Goal: Task Accomplishment & Management: Manage account settings

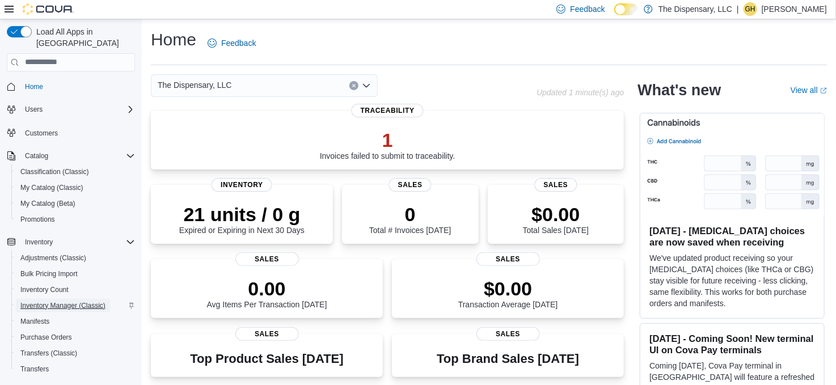
click at [77, 301] on span "Inventory Manager (Classic)" at bounding box center [62, 305] width 85 height 9
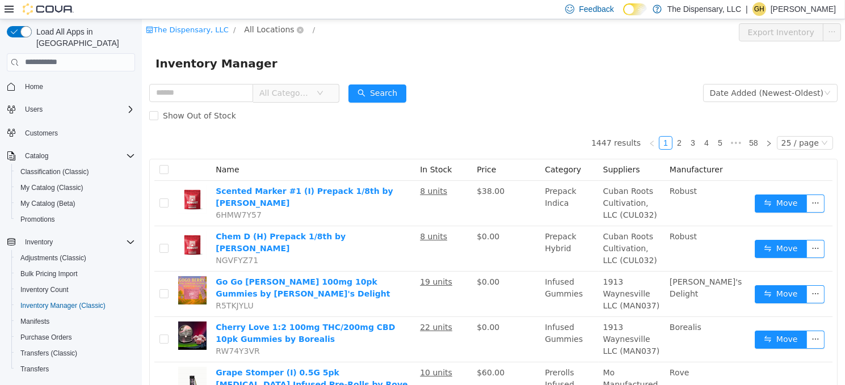
click at [254, 32] on span "All Locations" at bounding box center [268, 29] width 50 height 12
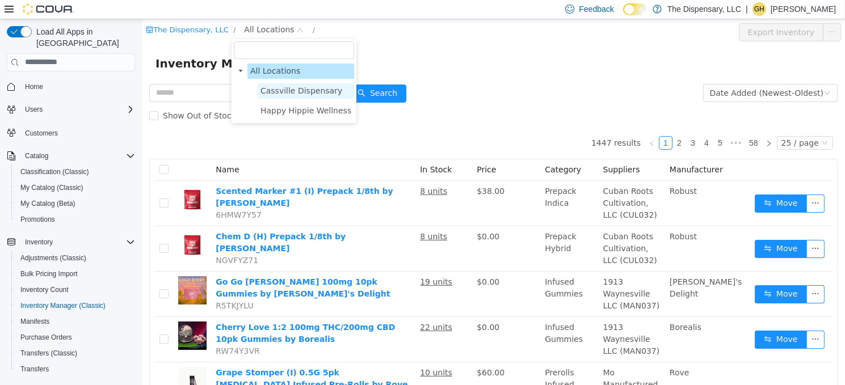
click at [281, 95] on span "Cassville Dispensary" at bounding box center [301, 90] width 82 height 9
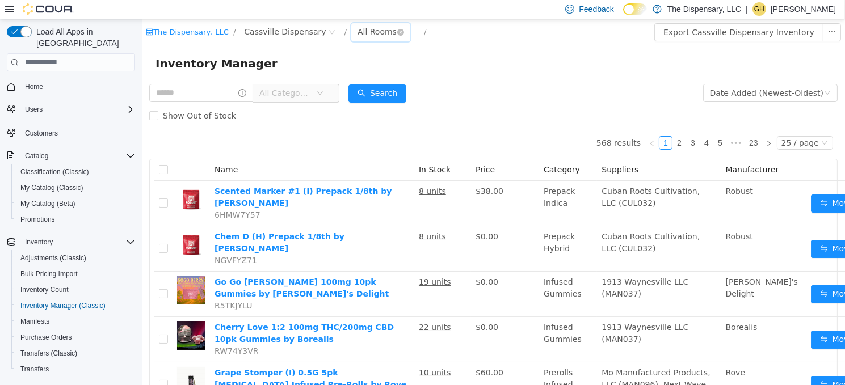
click at [357, 26] on div "All Rooms" at bounding box center [376, 31] width 39 height 17
click at [355, 70] on li "Front Room" at bounding box center [364, 73] width 68 height 18
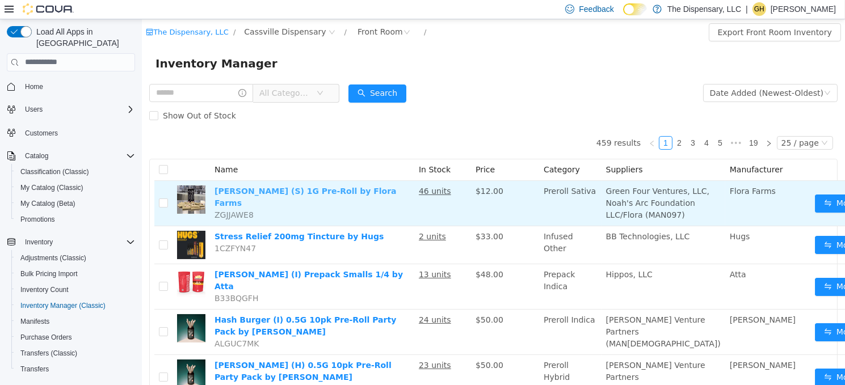
click at [294, 186] on link "Lazer Wolf (S) 1G Pre-Roll by Flora Farms" at bounding box center [305, 196] width 182 height 21
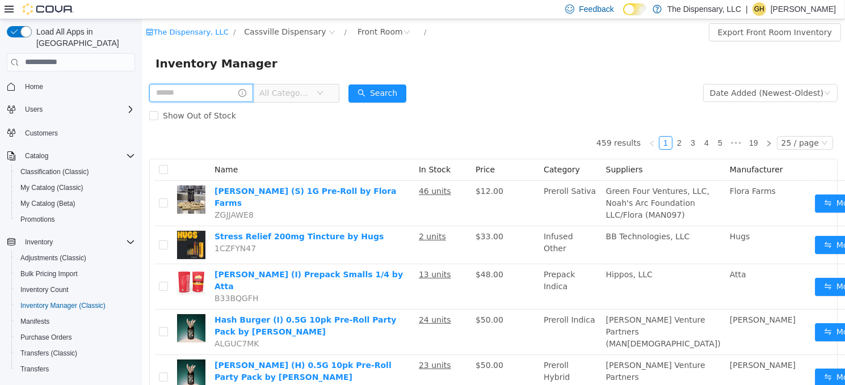
click at [183, 83] on input "text" at bounding box center [201, 92] width 104 height 18
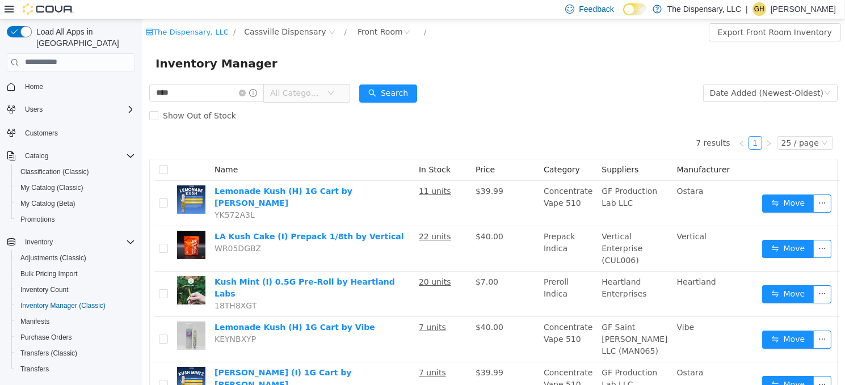
click at [313, 95] on span "All Categories" at bounding box center [296, 92] width 52 height 11
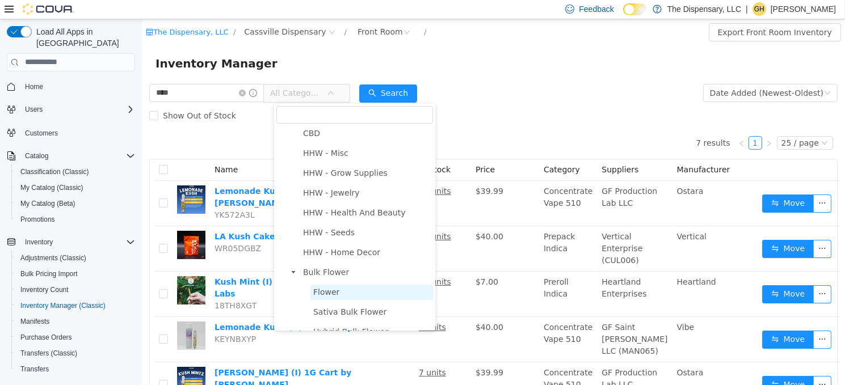
scroll to position [170, 0]
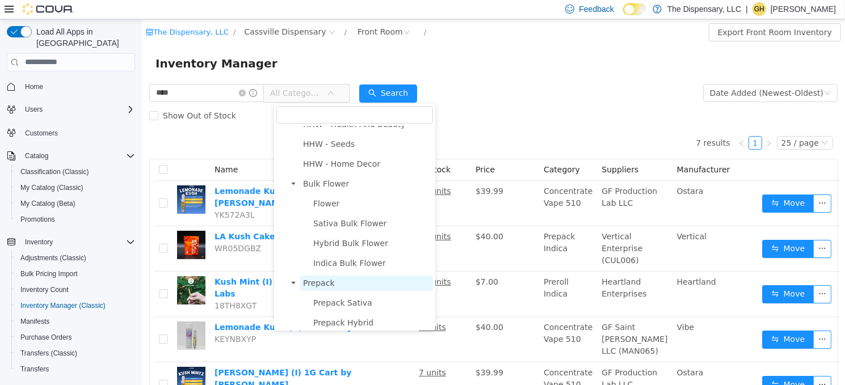
click at [321, 278] on span "Prepack" at bounding box center [318, 282] width 32 height 9
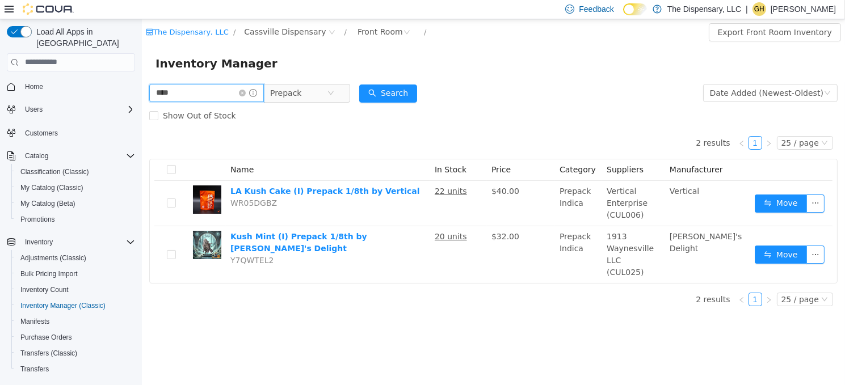
click at [141, 82] on html "The Dispensary, LLC / Cassville Dispensary / Front Room / Export Front Room Inv…" at bounding box center [492, 202] width 703 height 366
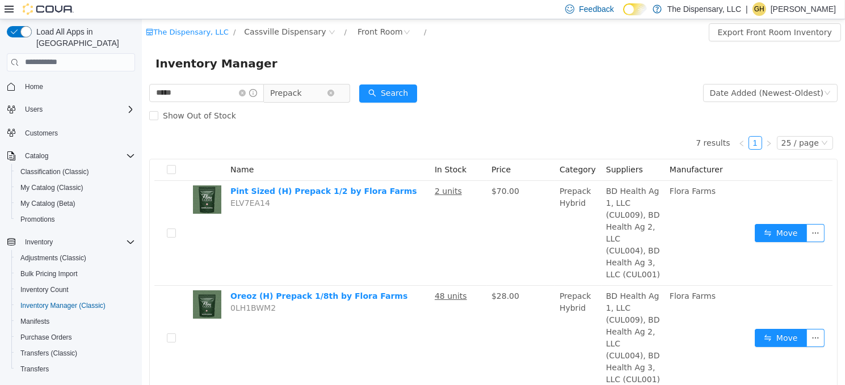
click at [301, 95] on span "Prepack" at bounding box center [286, 92] width 32 height 17
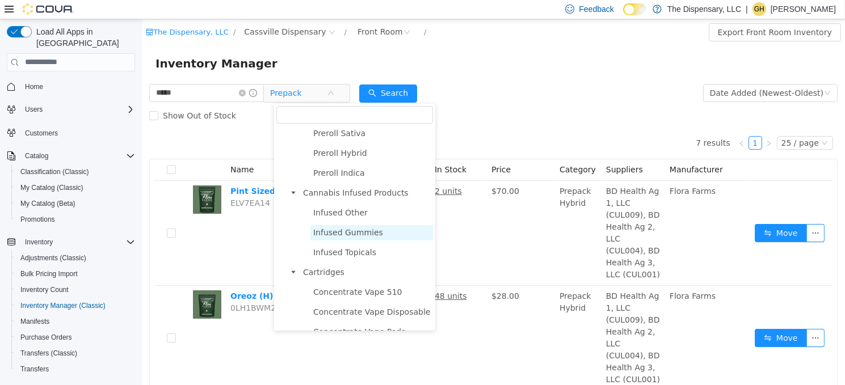
scroll to position [473, 0]
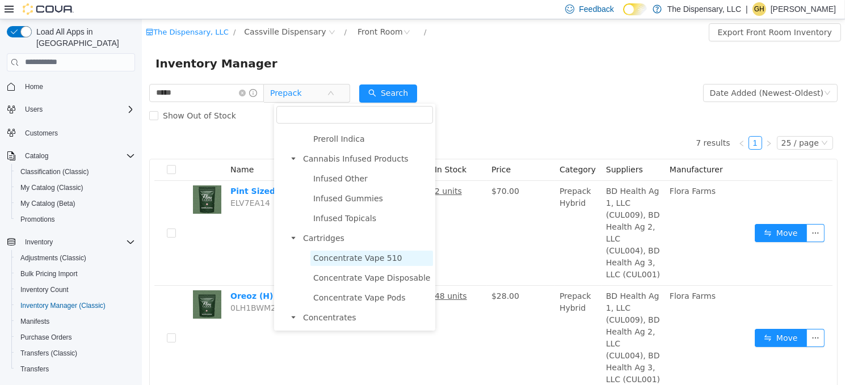
click at [340, 254] on span "Concentrate Vape 510" at bounding box center [357, 257] width 89 height 9
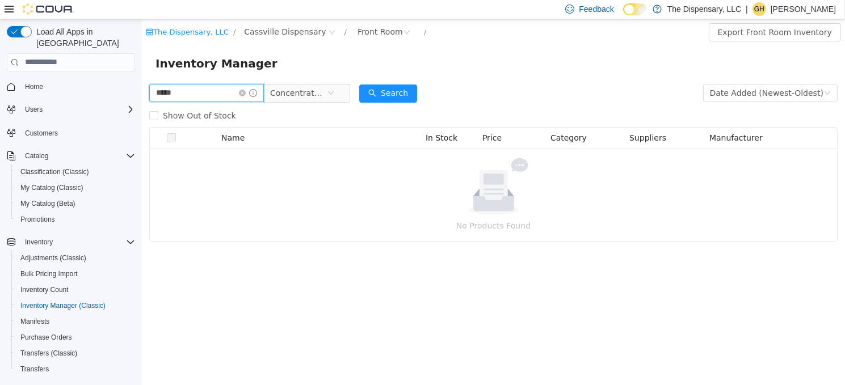
drag, startPoint x: 176, startPoint y: 86, endPoint x: 121, endPoint y: 85, distance: 55.0
click at [141, 85] on html "The Dispensary, LLC / Cassville Dispensary / Front Room / Export Front Room Inv…" at bounding box center [492, 202] width 703 height 366
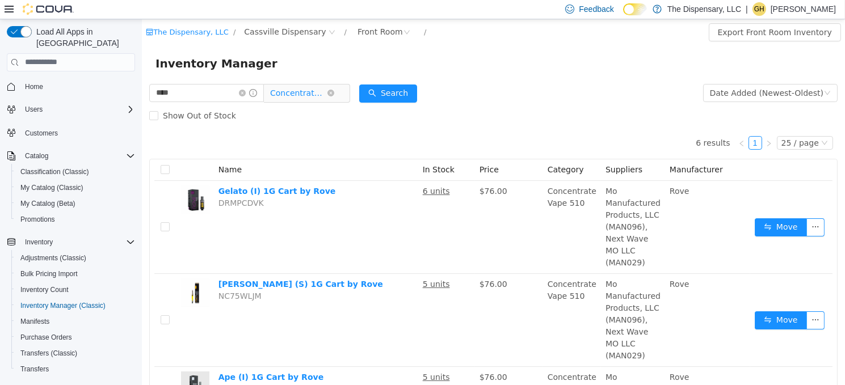
click at [284, 97] on span "Concentrate Vape 510" at bounding box center [298, 92] width 57 height 17
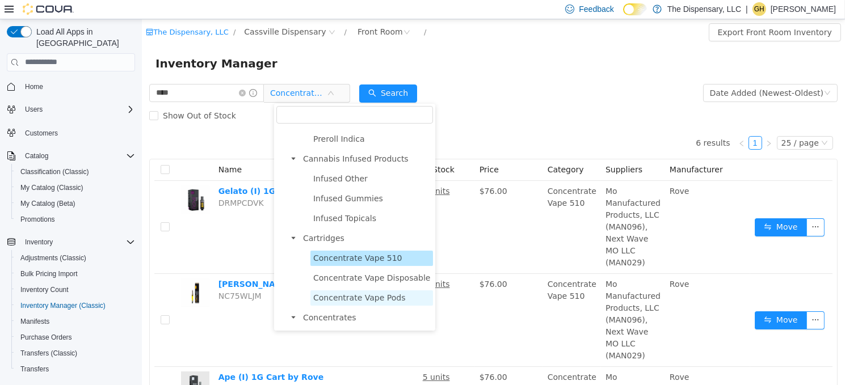
click at [375, 293] on span "Concentrate Vape Pods" at bounding box center [359, 297] width 92 height 9
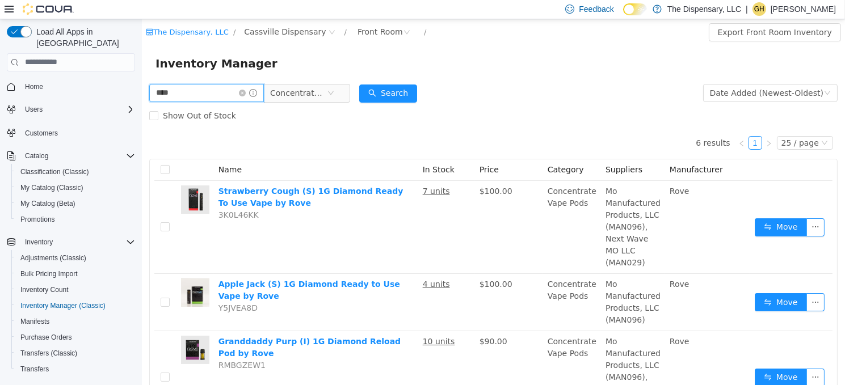
drag, startPoint x: 173, startPoint y: 95, endPoint x: 101, endPoint y: 89, distance: 72.3
click at [141, 89] on html "The Dispensary, LLC / Cassville Dispensary / Front Room / Export Front Room Inv…" at bounding box center [492, 202] width 703 height 366
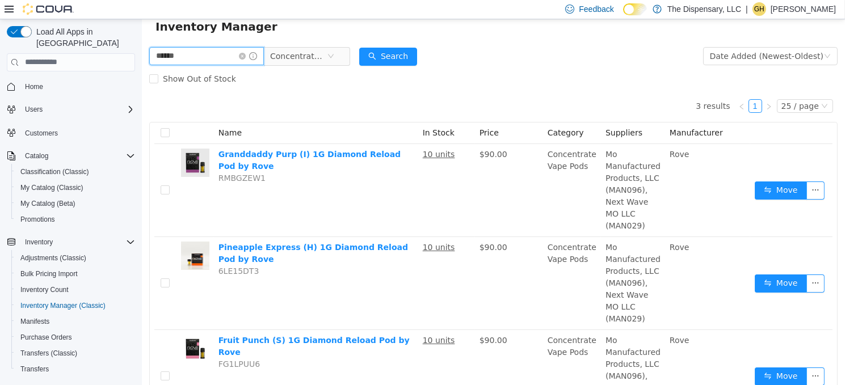
scroll to position [57, 0]
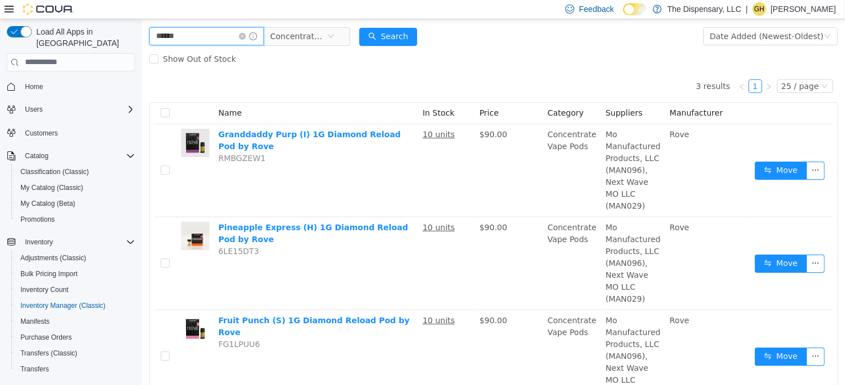
drag, startPoint x: 187, startPoint y: 33, endPoint x: 112, endPoint y: 21, distance: 75.8
click at [141, 21] on html "The Dispensary, LLC / Cassville Dispensary / Front Room / Export Front Room Inv…" at bounding box center [492, 145] width 703 height 366
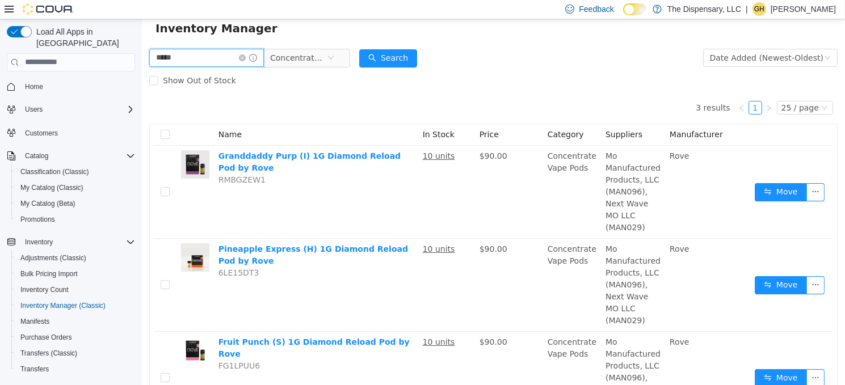
type input "*****"
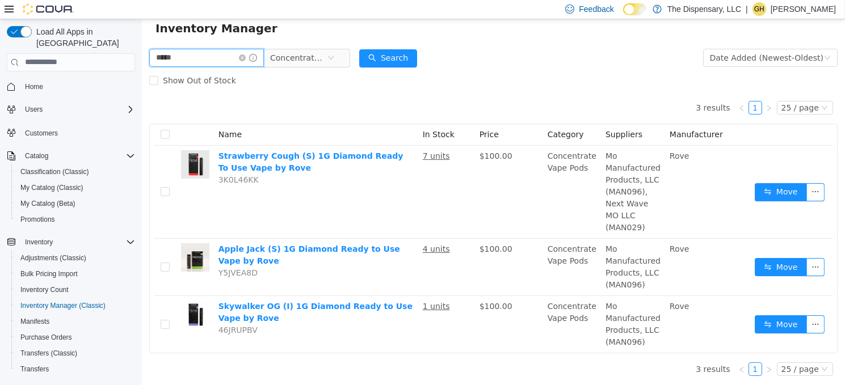
scroll to position [35, 0]
click at [245, 60] on icon "icon: close-circle" at bounding box center [241, 57] width 7 height 7
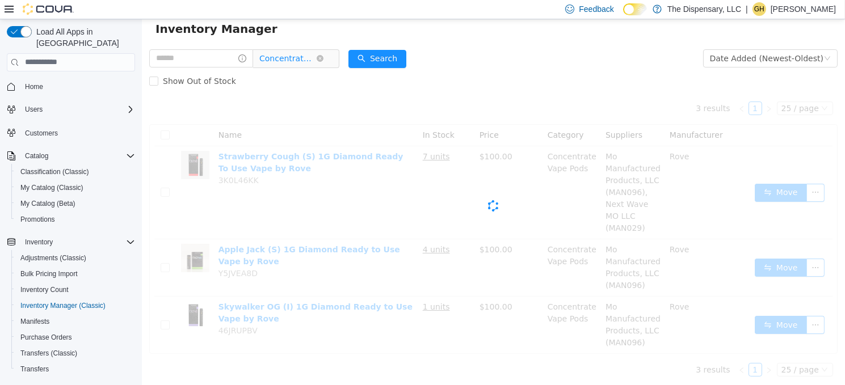
click at [297, 58] on span "Concentrate Vape Pods" at bounding box center [287, 57] width 57 height 17
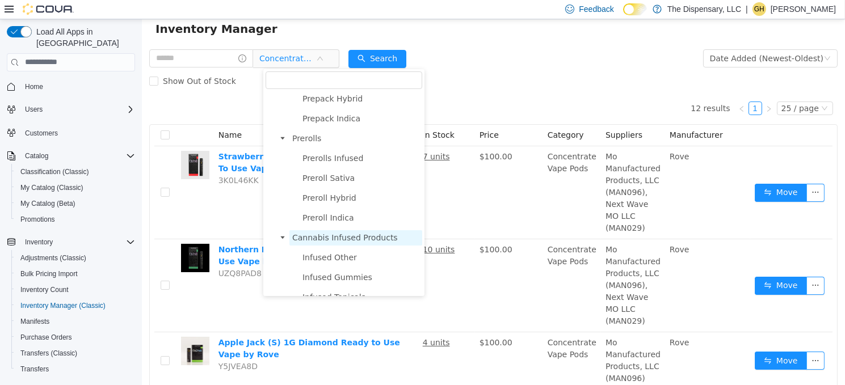
scroll to position [303, 0]
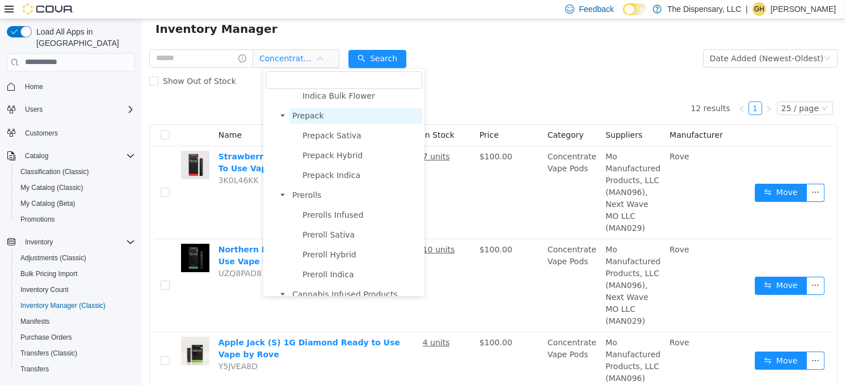
click at [314, 116] on span "Prepack" at bounding box center [308, 115] width 32 height 9
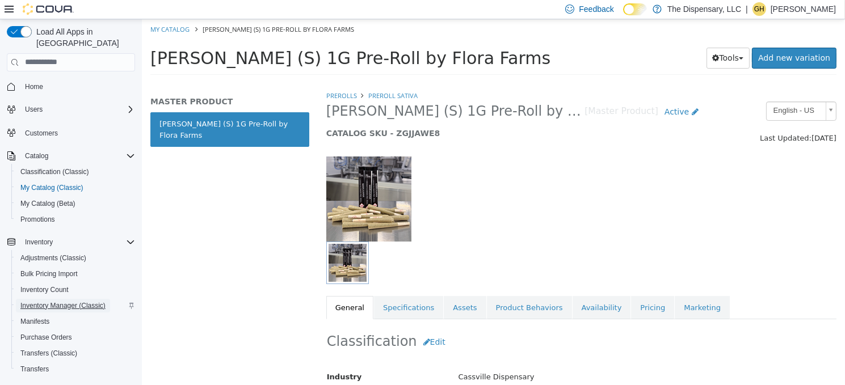
click at [85, 299] on span "Inventory Manager (Classic)" at bounding box center [62, 306] width 85 height 14
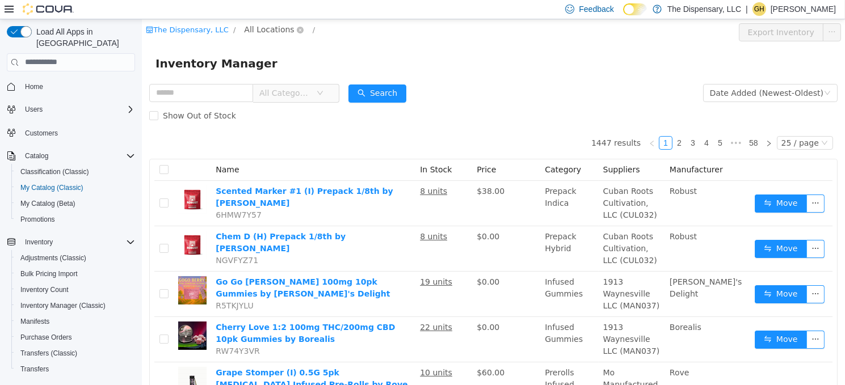
click at [254, 23] on span "All Locations" at bounding box center [268, 29] width 50 height 12
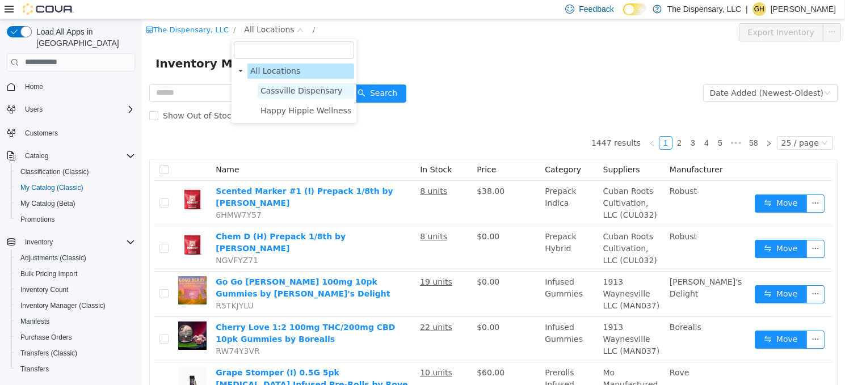
click at [291, 89] on span "Cassville Dispensary" at bounding box center [301, 90] width 82 height 9
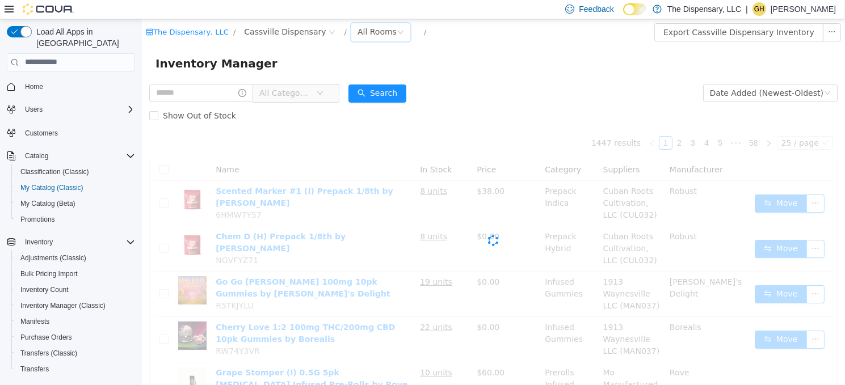
click at [357, 28] on div "All Rooms" at bounding box center [376, 31] width 39 height 17
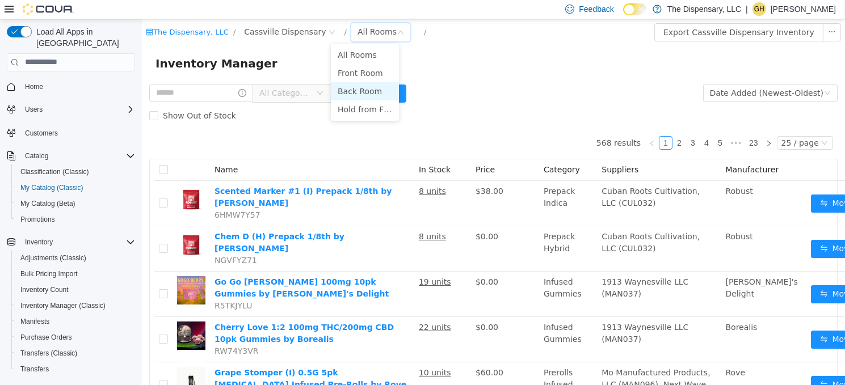
click at [356, 88] on li "Back Room" at bounding box center [364, 91] width 68 height 18
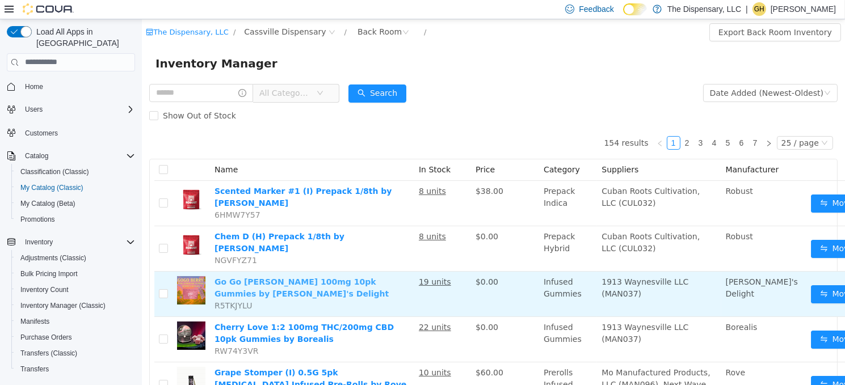
click at [350, 278] on link "Go Go Berry 100mg 10pk Gummies by Hermit's Delight" at bounding box center [301, 287] width 174 height 21
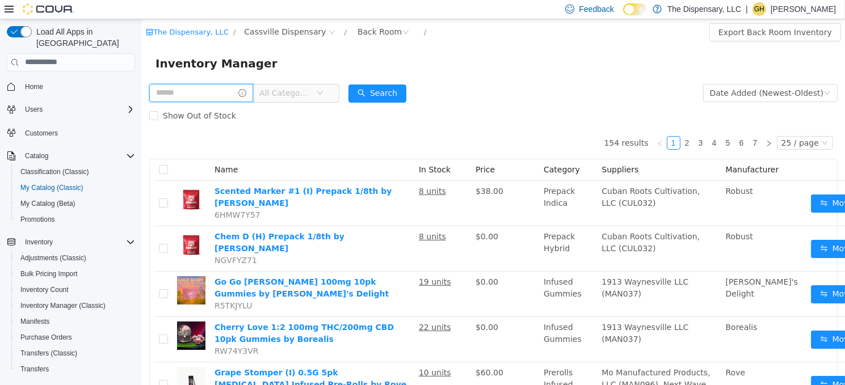
click at [199, 99] on input "text" at bounding box center [201, 92] width 104 height 18
type input "******"
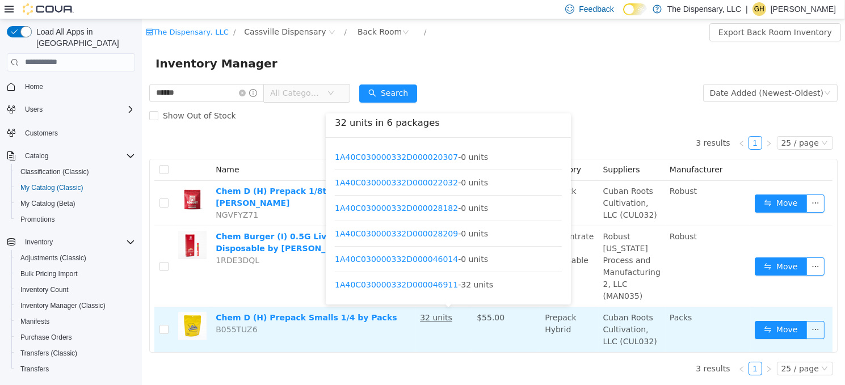
click at [452, 319] on u "32 units" at bounding box center [435, 317] width 32 height 9
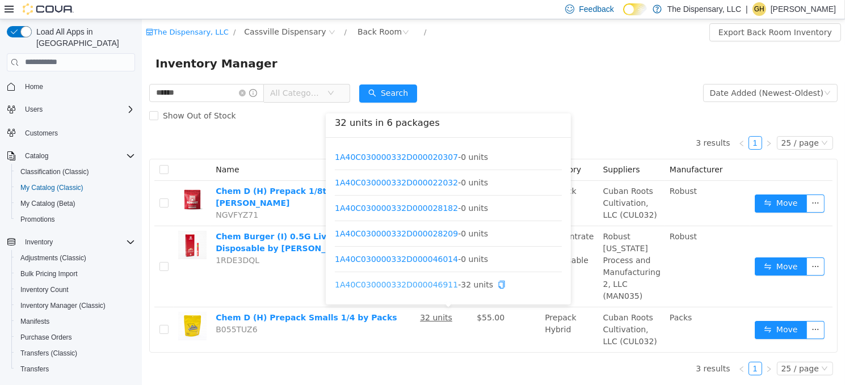
click at [427, 280] on link "1A40C030000332D000046911" at bounding box center [395, 284] width 123 height 9
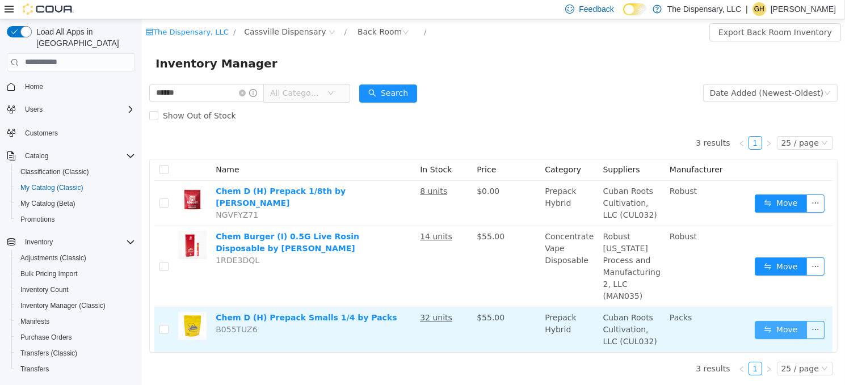
click at [773, 326] on button "Move" at bounding box center [780, 330] width 52 height 18
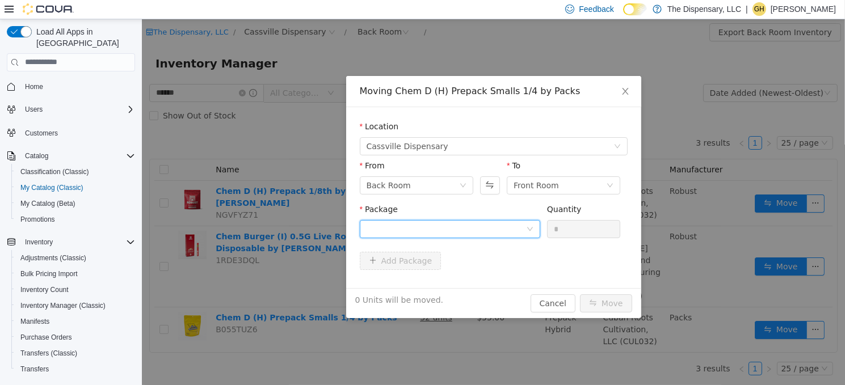
click at [426, 230] on div at bounding box center [445, 228] width 159 height 17
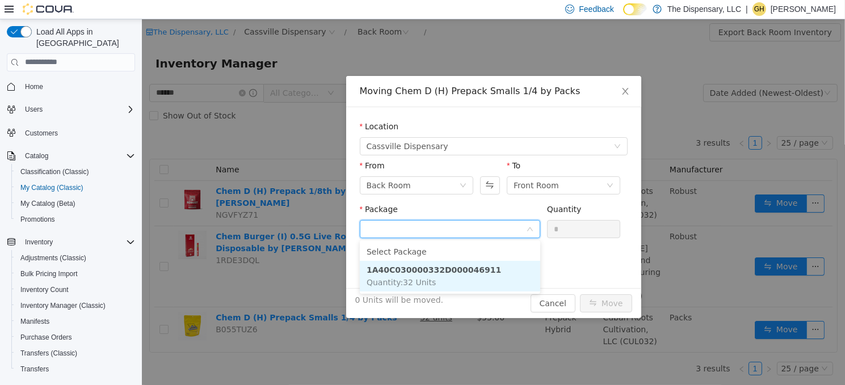
click at [437, 287] on li "1A40C030000332D000046911 Quantity : 32 Units" at bounding box center [449, 275] width 180 height 31
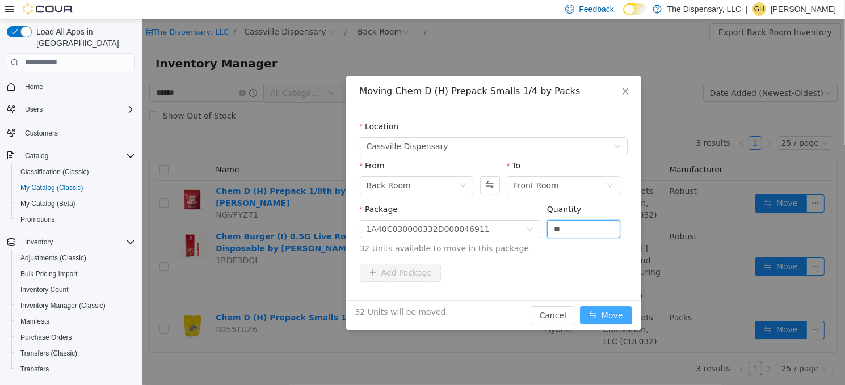
type input "**"
click at [590, 307] on button "Move" at bounding box center [605, 315] width 52 height 18
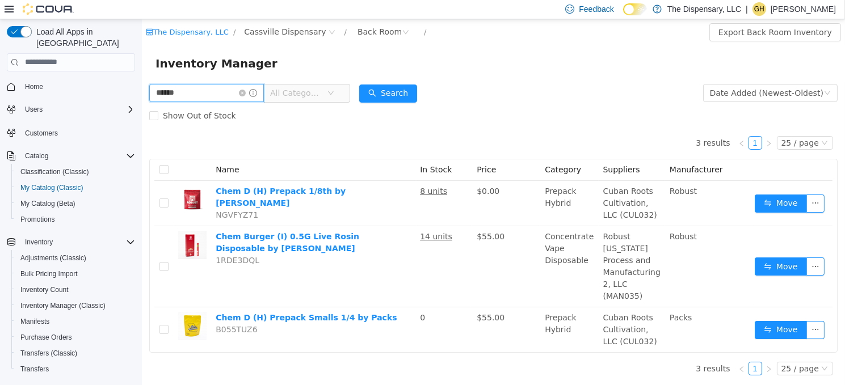
drag, startPoint x: 123, startPoint y: 81, endPoint x: 113, endPoint y: 81, distance: 9.6
click at [141, 81] on html "The Dispensary, LLC / Cassville Dispensary / Back Room / Export Back Room Inven…" at bounding box center [492, 202] width 703 height 366
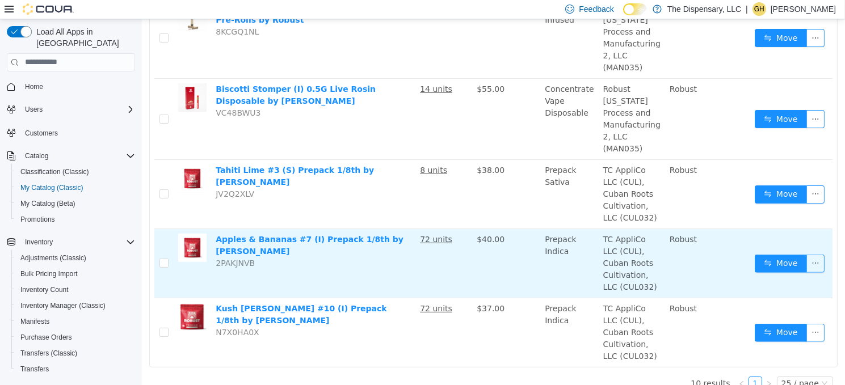
scroll to position [530, 0]
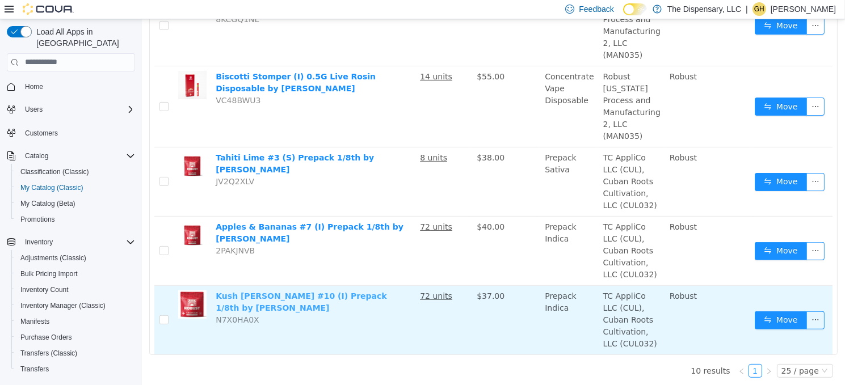
click at [351, 292] on link "Kush Mintz #10 (I) Prepack 1/8th by Robust" at bounding box center [300, 301] width 171 height 21
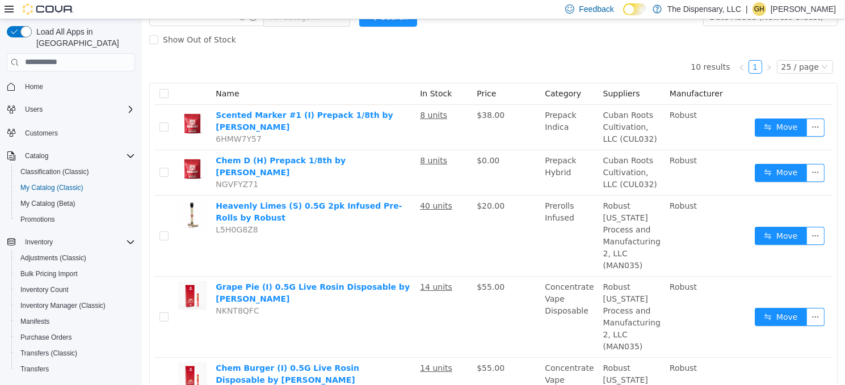
scroll to position [0, 0]
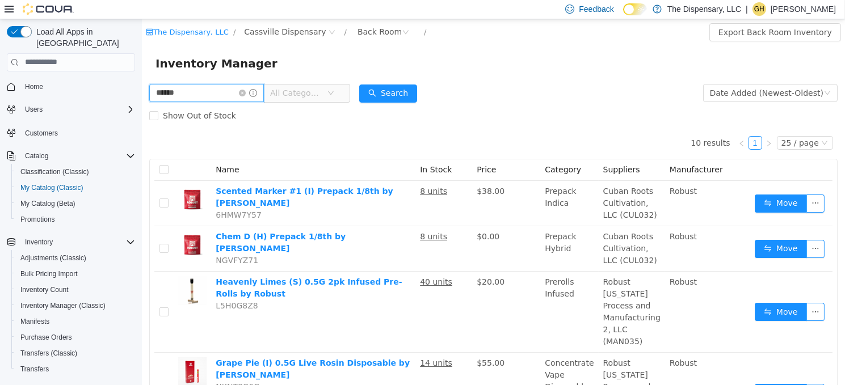
drag, startPoint x: 216, startPoint y: 95, endPoint x: 83, endPoint y: 90, distance: 133.4
click at [141, 90] on html "The Dispensary, LLC / Cassville Dispensary / Back Room / Export Back Room Inven…" at bounding box center [492, 202] width 703 height 366
type input "*****"
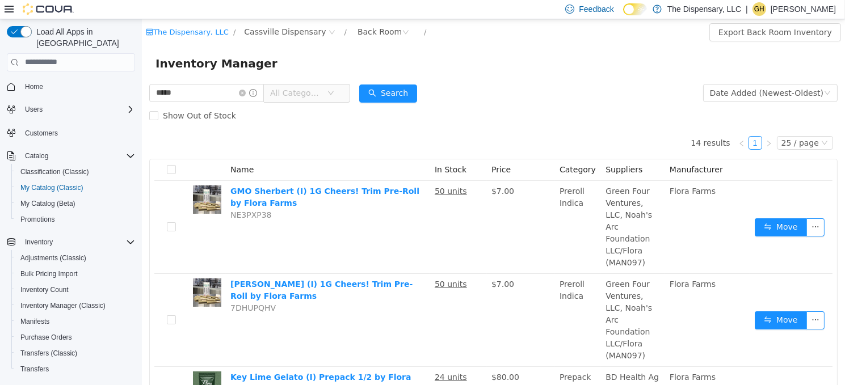
click at [321, 98] on span "All Categories" at bounding box center [296, 92] width 52 height 11
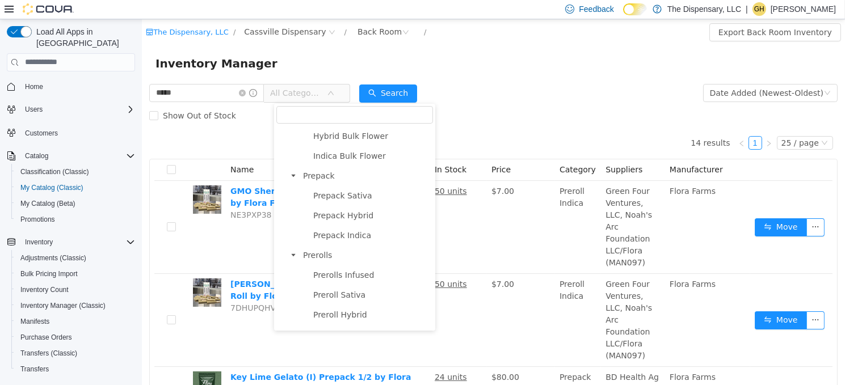
scroll to position [284, 0]
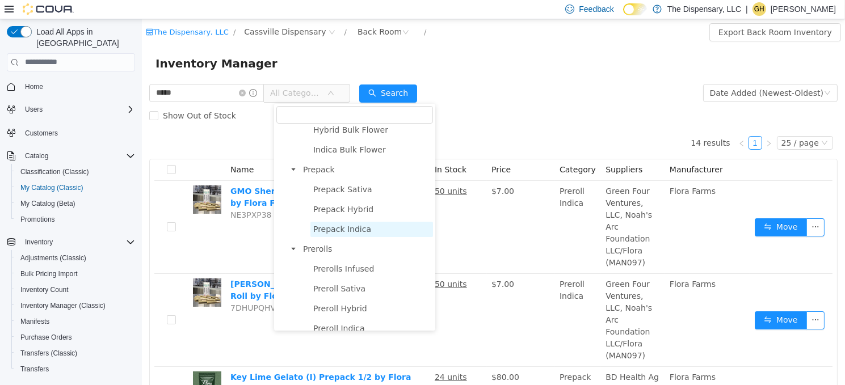
click at [351, 232] on span "Prepack Indica" at bounding box center [342, 228] width 58 height 9
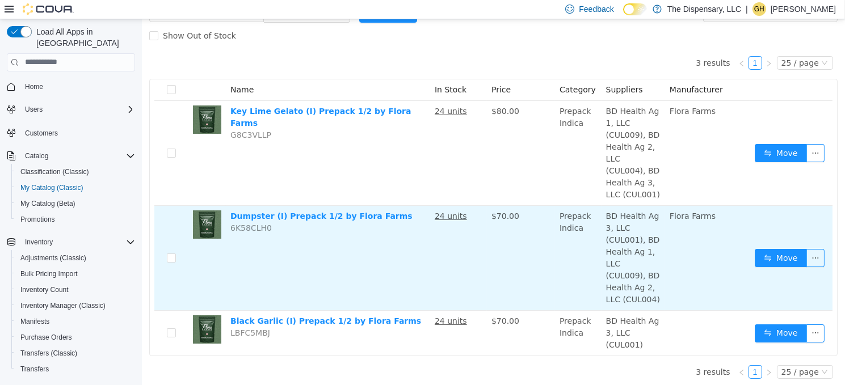
scroll to position [82, 0]
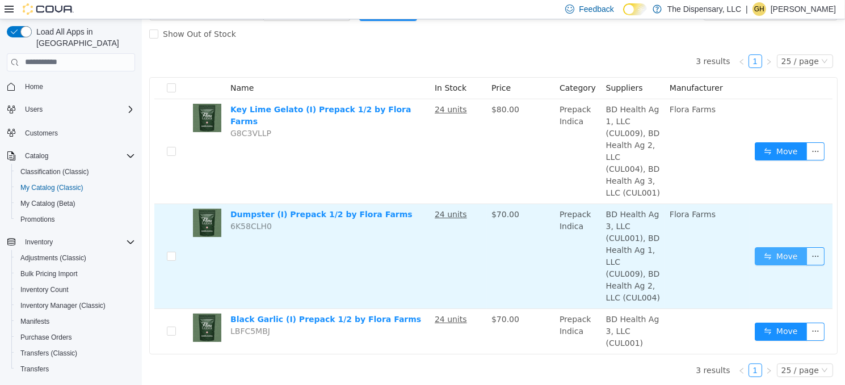
click at [770, 257] on button "Move" at bounding box center [780, 256] width 52 height 18
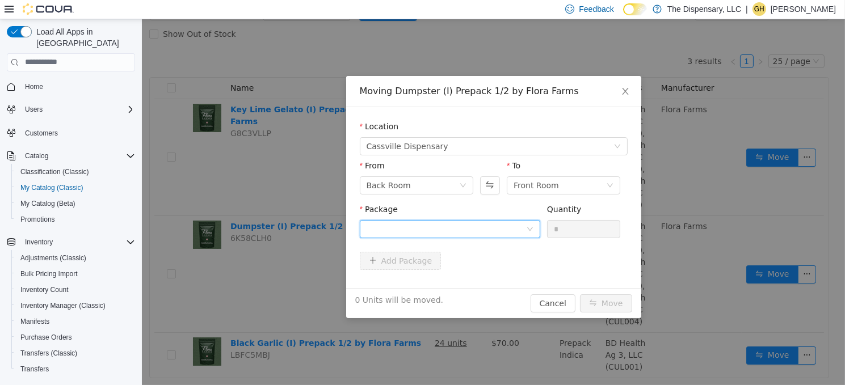
click at [462, 220] on div at bounding box center [445, 228] width 159 height 17
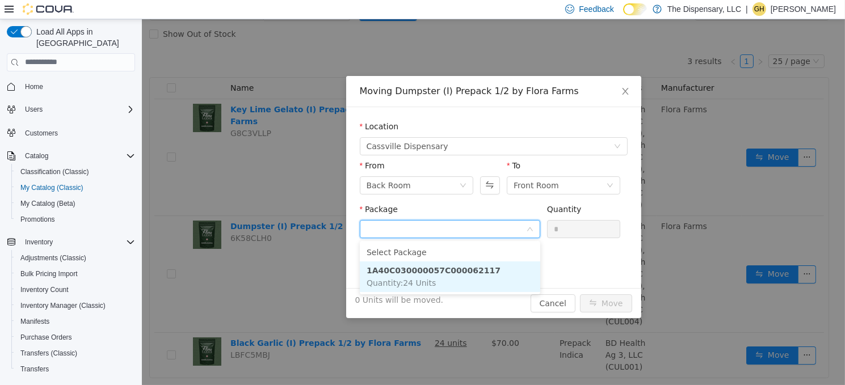
click at [457, 268] on strong "1A40C030000057C000062117" at bounding box center [433, 270] width 134 height 9
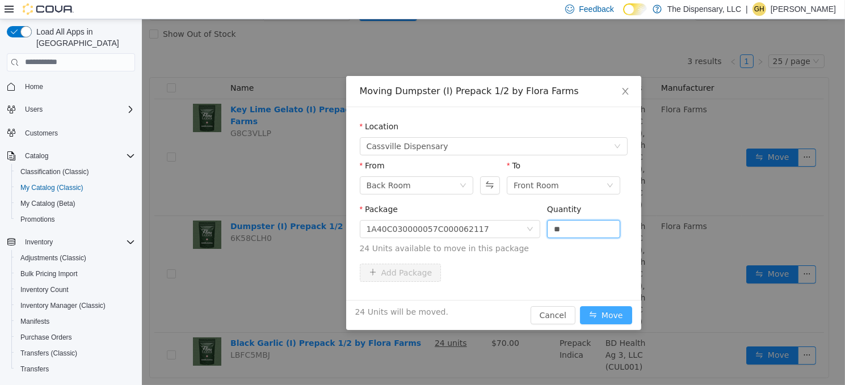
type input "**"
click at [610, 313] on button "Move" at bounding box center [605, 315] width 52 height 18
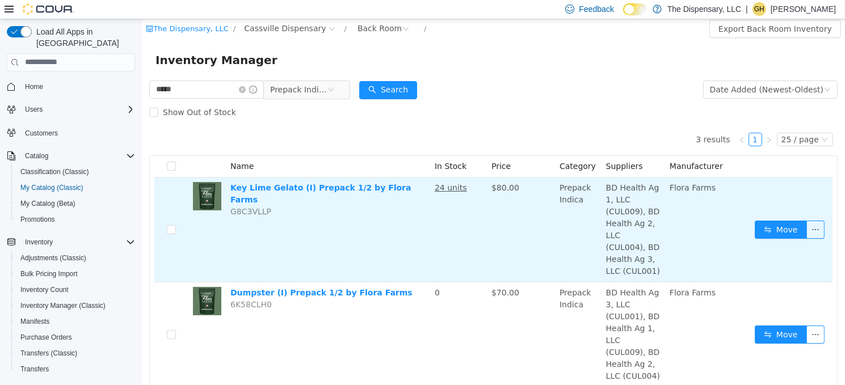
scroll to position [0, 0]
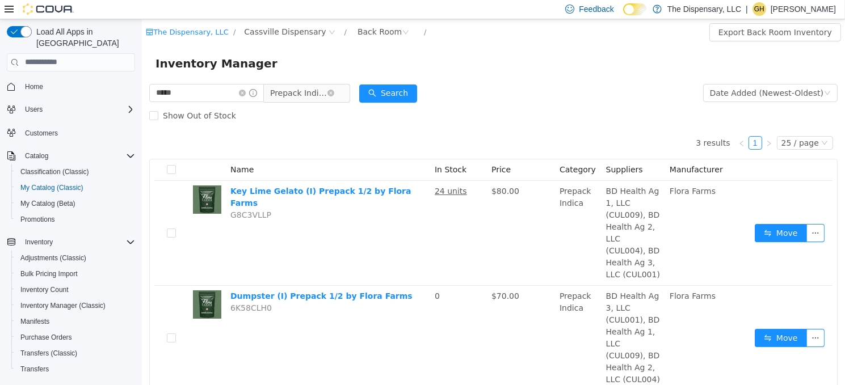
click at [308, 93] on span "Prepack Indica" at bounding box center [298, 92] width 57 height 17
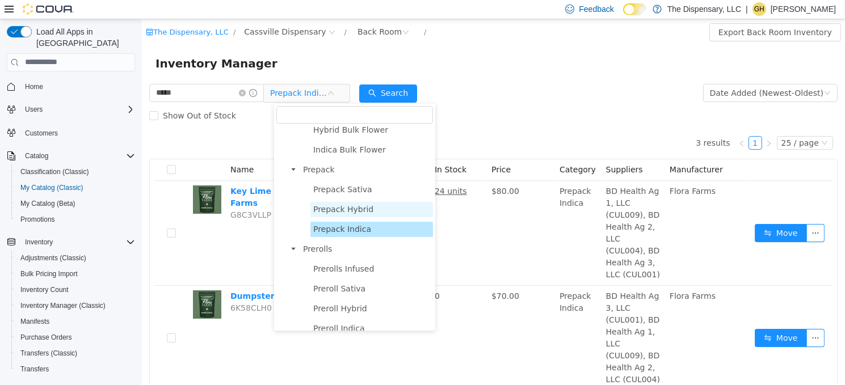
click at [340, 208] on span "Prepack Hybrid" at bounding box center [343, 208] width 60 height 9
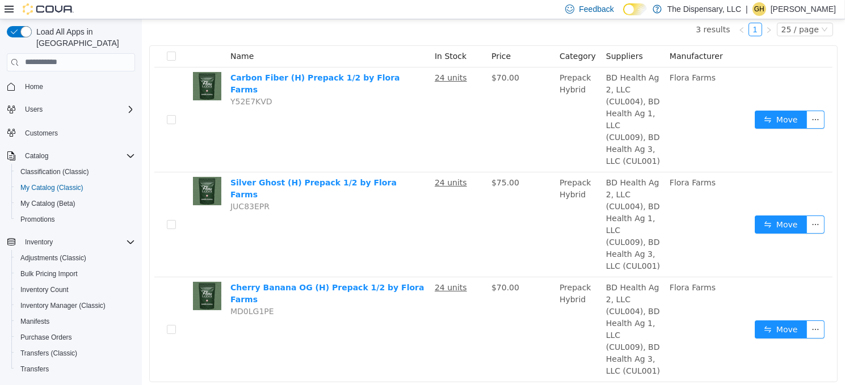
scroll to position [142, 0]
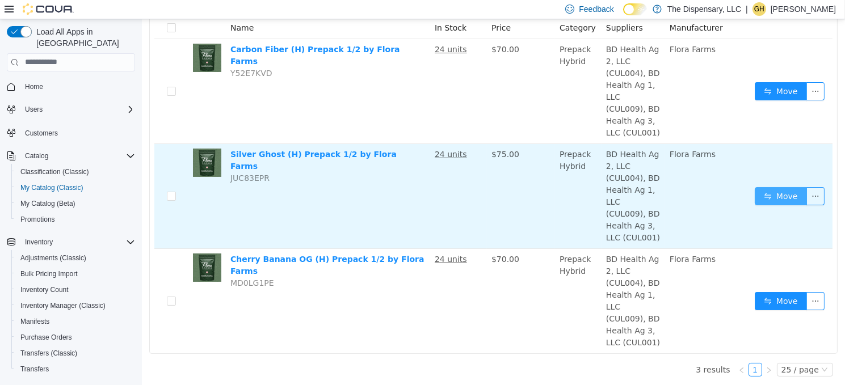
click at [755, 190] on button "Move" at bounding box center [780, 196] width 52 height 18
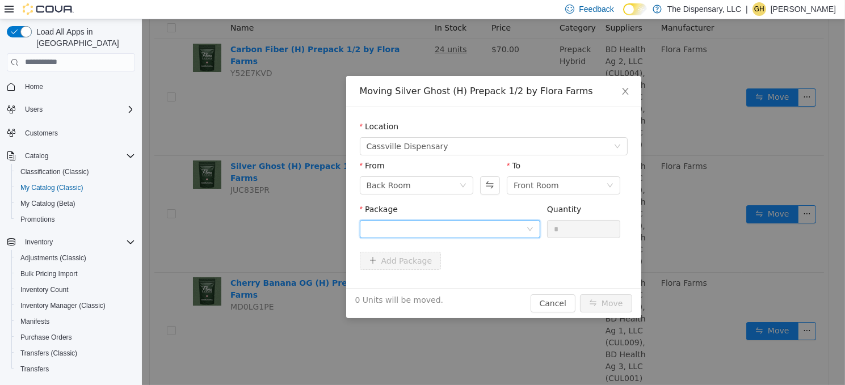
click at [398, 223] on div at bounding box center [445, 228] width 159 height 17
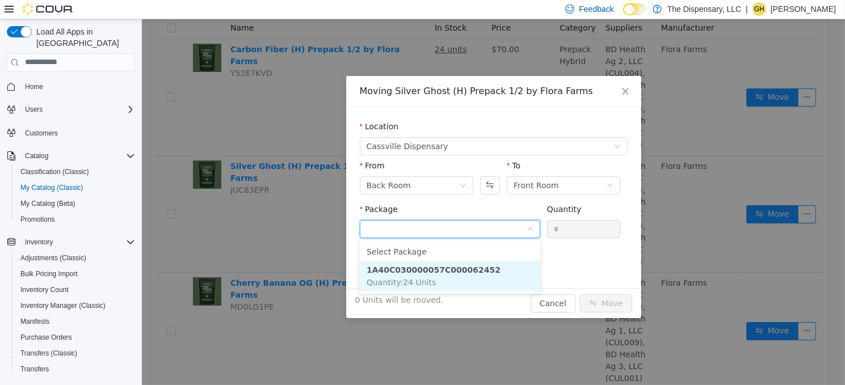
click at [421, 269] on strong "1A40C030000057C000062452" at bounding box center [433, 269] width 134 height 9
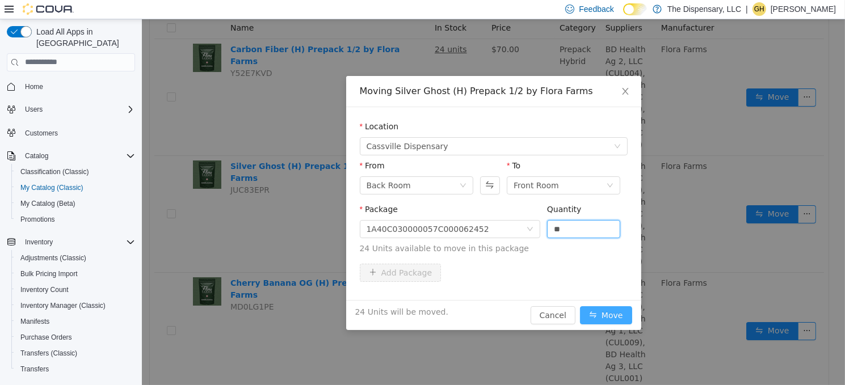
type input "**"
click at [592, 313] on button "Move" at bounding box center [605, 315] width 52 height 18
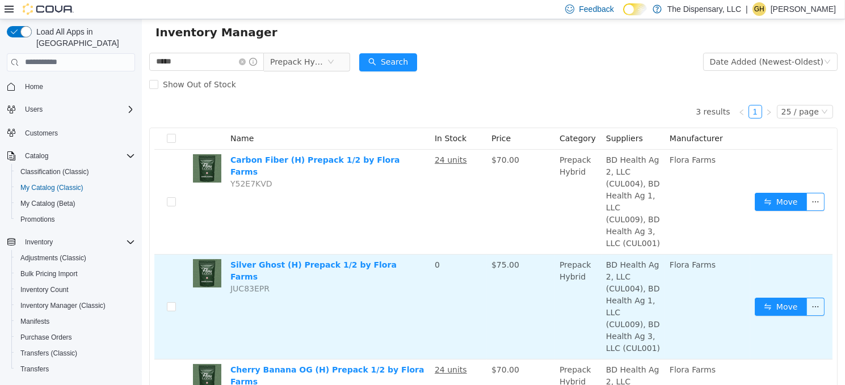
scroll to position [0, 0]
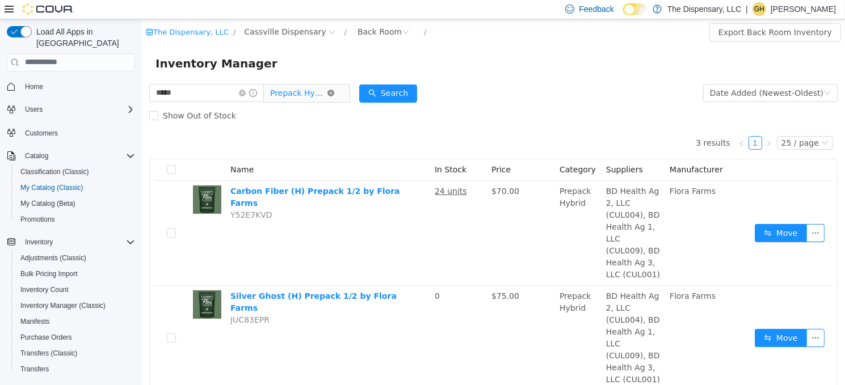
click at [340, 89] on span "Prepack Hybrid" at bounding box center [302, 92] width 78 height 18
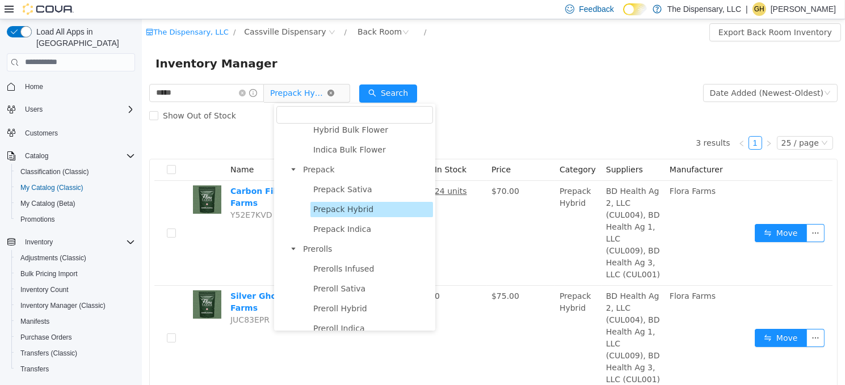
click at [334, 91] on icon "icon: close-circle" at bounding box center [330, 92] width 7 height 7
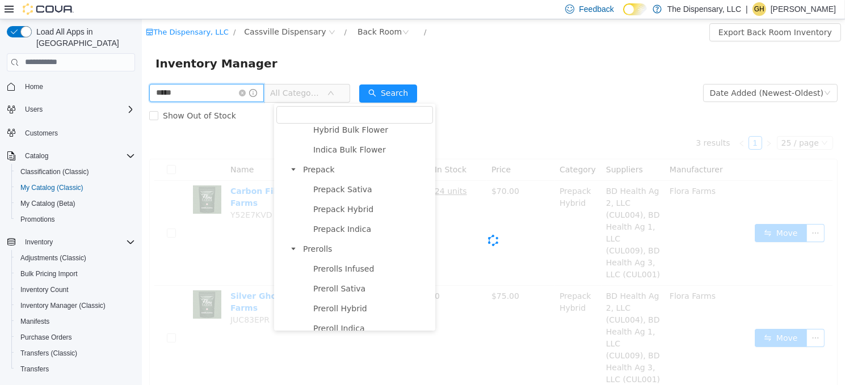
click at [141, 86] on html "The Dispensary, LLC / Cassville Dispensary / Back Room / Export Back Room Inven…" at bounding box center [492, 202] width 703 height 366
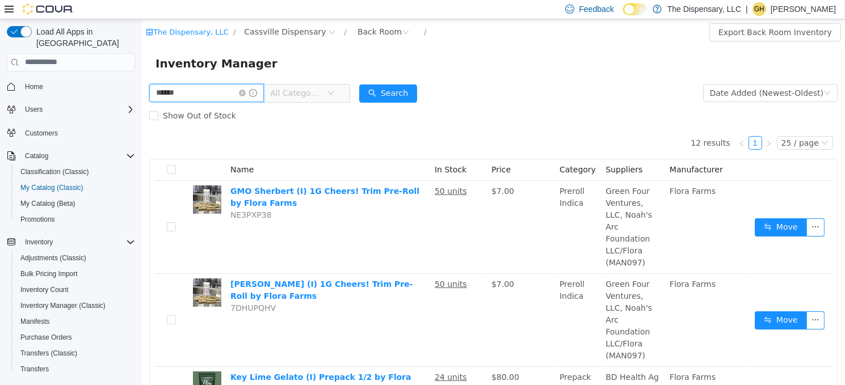
type input "******"
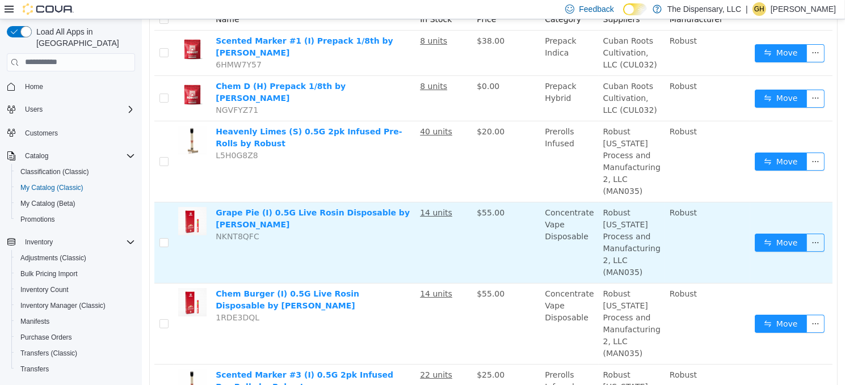
scroll to position [170, 0]
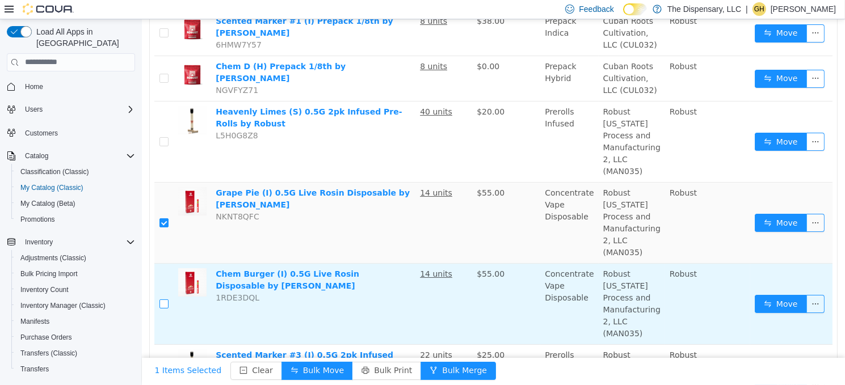
click at [164, 298] on label at bounding box center [163, 304] width 9 height 12
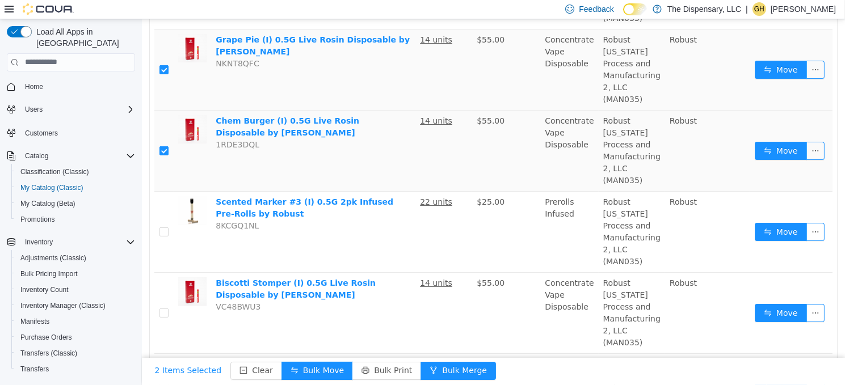
scroll to position [340, 0]
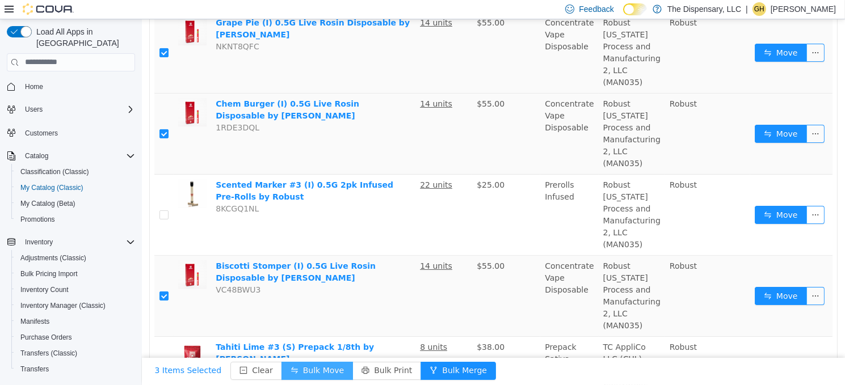
click at [287, 368] on button "Bulk Move" at bounding box center [316, 370] width 71 height 18
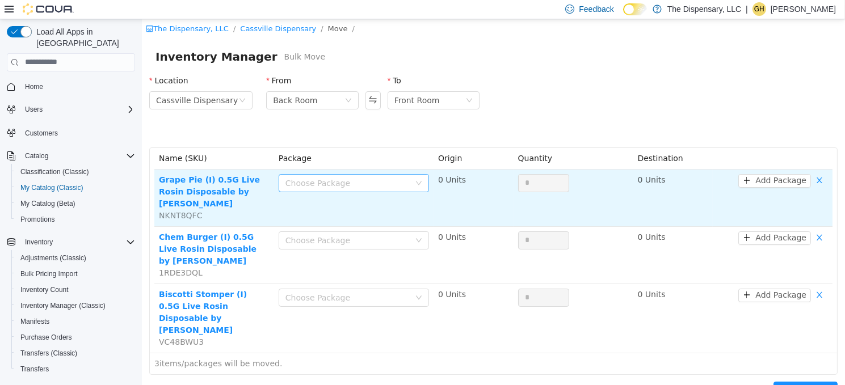
click at [347, 186] on div "Choose Package" at bounding box center [347, 182] width 124 height 11
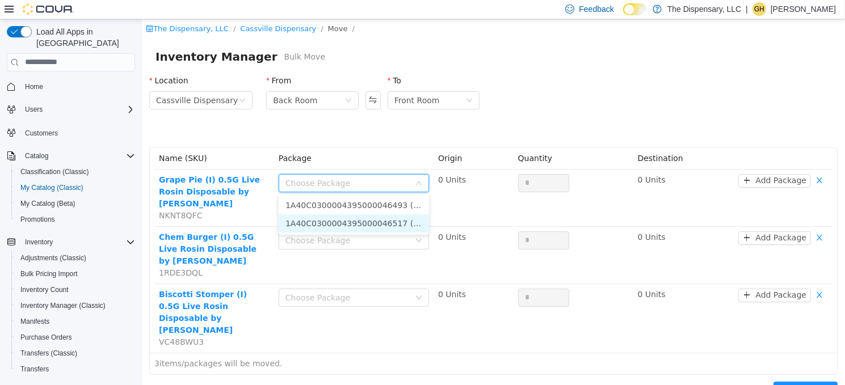
click at [357, 221] on li "1A40C0300004395000046517 (12 Units)" at bounding box center [353, 223] width 150 height 18
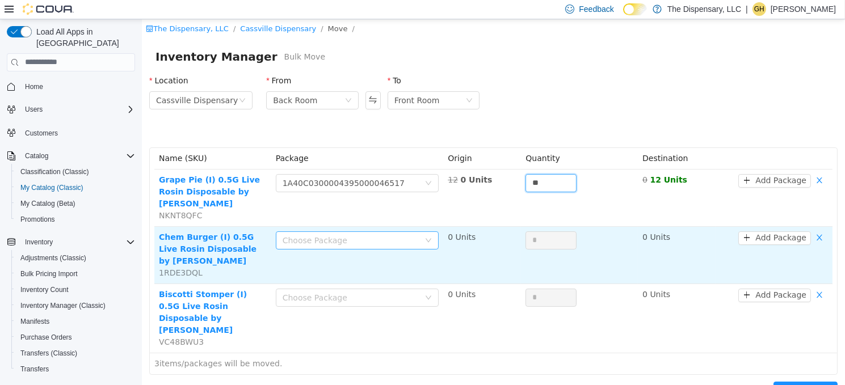
type input "**"
click at [365, 232] on div "Choose Package" at bounding box center [353, 240] width 142 height 17
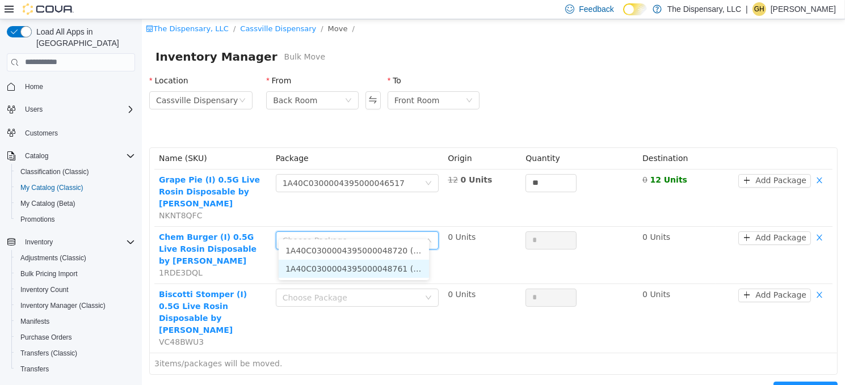
click at [381, 262] on li "1A40C0300004395000048761 (12 Units)" at bounding box center [353, 268] width 150 height 18
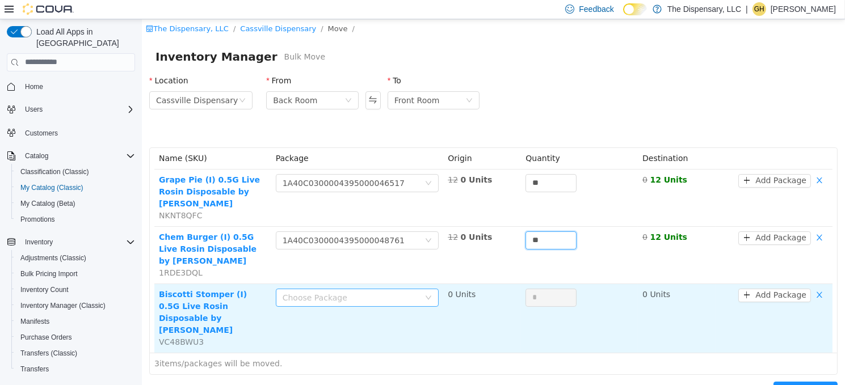
click at [372, 292] on div "Choose Package" at bounding box center [350, 297] width 137 height 11
type input "**"
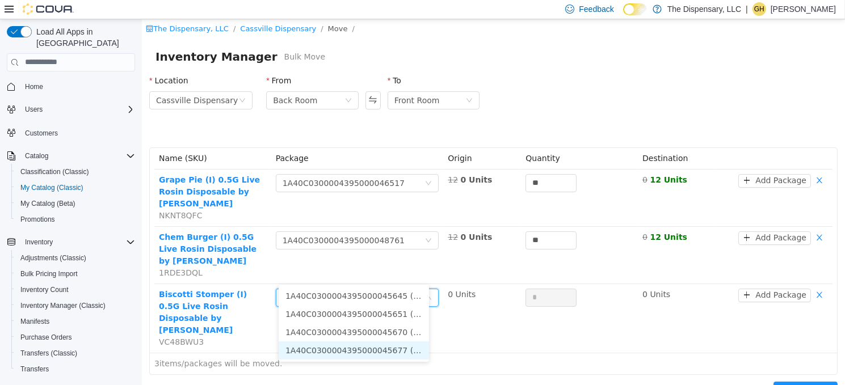
click at [377, 350] on li "1A40C0300004395000045677 (12 Units)" at bounding box center [353, 350] width 150 height 18
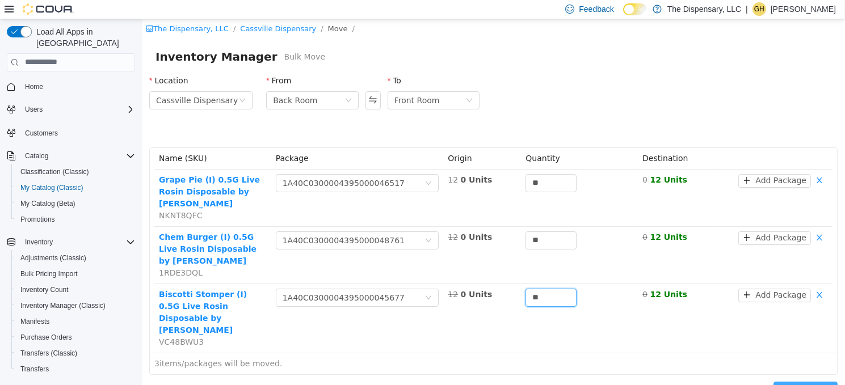
type input "**"
click at [792, 381] on button "Move Items" at bounding box center [805, 390] width 64 height 18
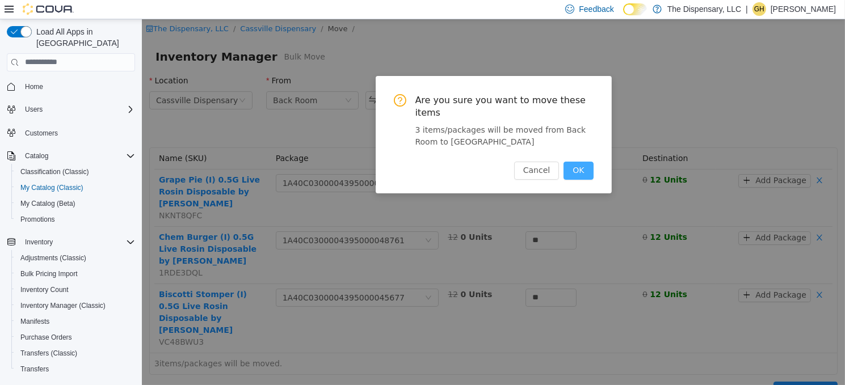
click at [582, 161] on button "OK" at bounding box center [578, 170] width 30 height 18
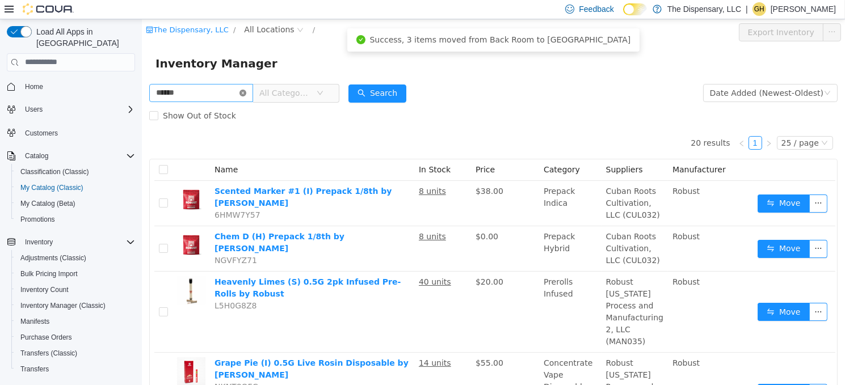
click at [246, 90] on icon "icon: close-circle" at bounding box center [242, 92] width 7 height 7
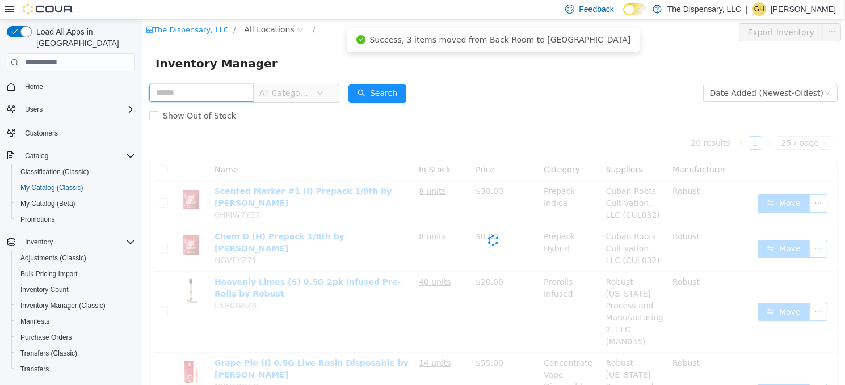
click at [207, 93] on input "text" at bounding box center [201, 92] width 104 height 18
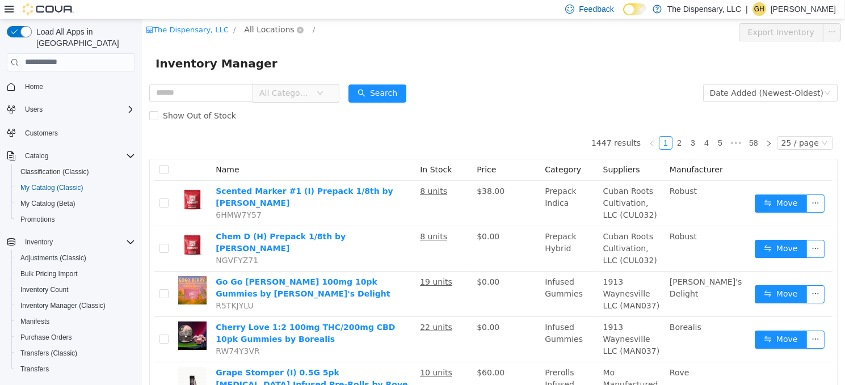
click at [252, 31] on span "All Locations" at bounding box center [268, 29] width 50 height 12
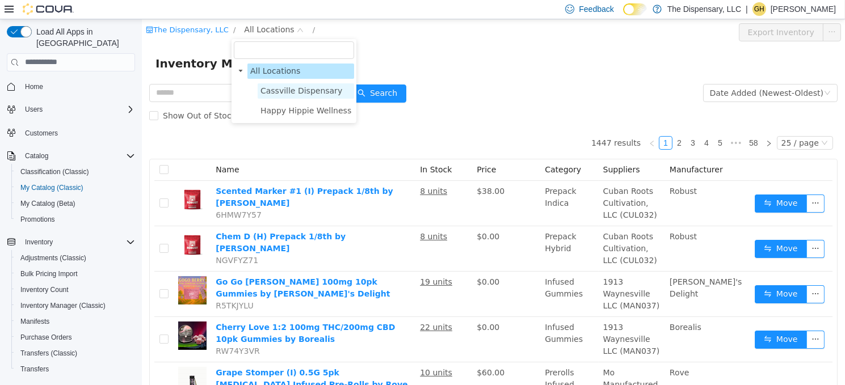
click at [299, 89] on span "Cassville Dispensary" at bounding box center [301, 90] width 82 height 9
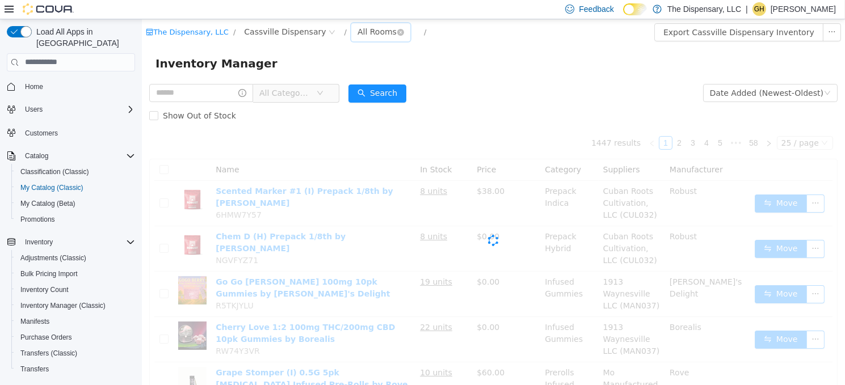
click at [358, 28] on div "All Rooms" at bounding box center [376, 31] width 39 height 17
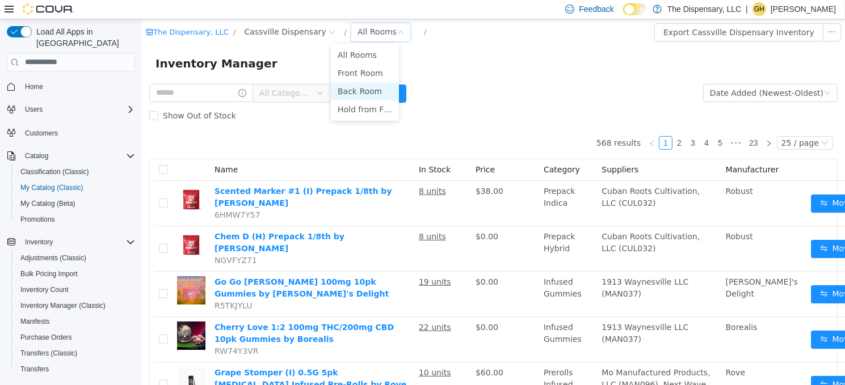
click at [366, 94] on li "Back Room" at bounding box center [364, 91] width 68 height 18
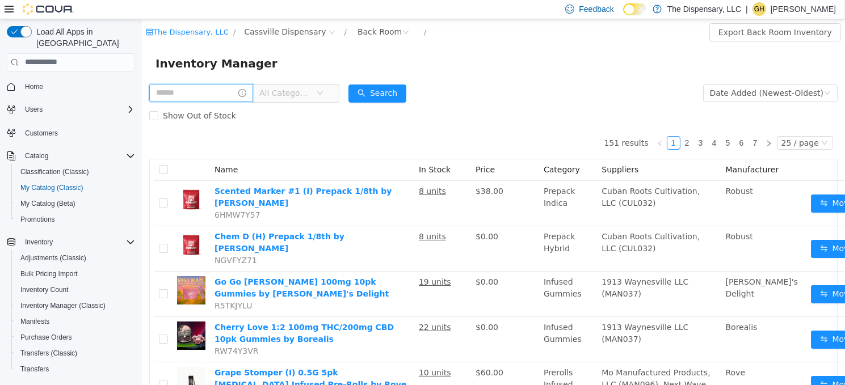
click at [194, 83] on input "text" at bounding box center [201, 92] width 104 height 18
click at [301, 94] on span "All Categories" at bounding box center [285, 92] width 52 height 11
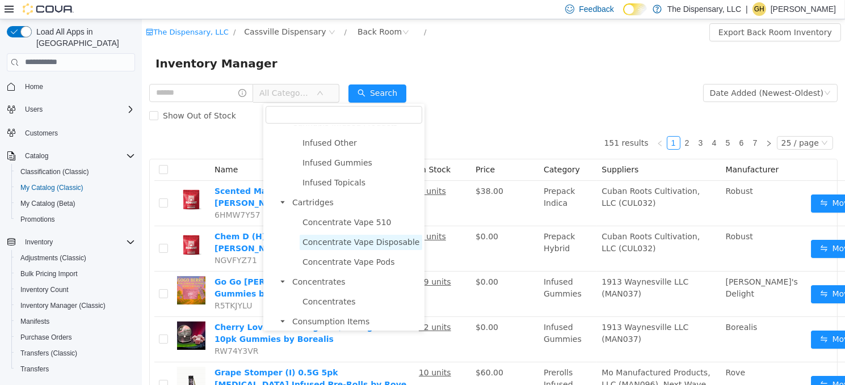
scroll to position [511, 0]
click at [350, 223] on span "Concentrate Vape 510" at bounding box center [346, 220] width 89 height 9
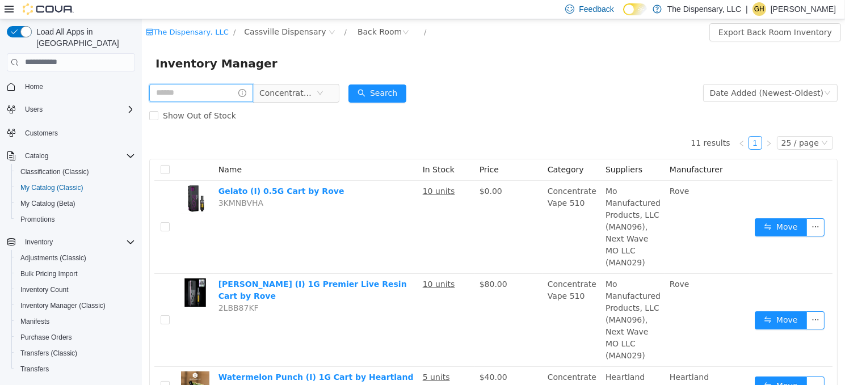
click at [196, 93] on input "text" at bounding box center [201, 92] width 104 height 18
type input "****"
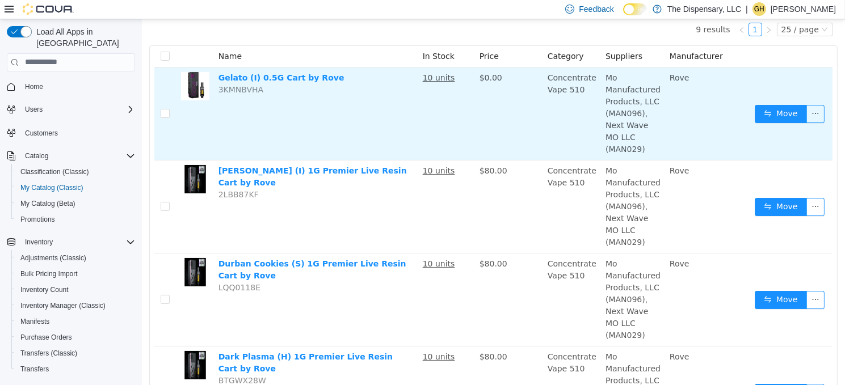
scroll to position [170, 0]
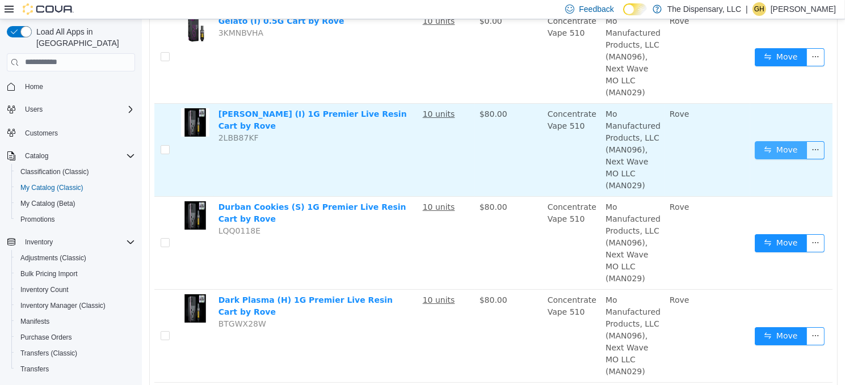
click at [782, 143] on button "Move" at bounding box center [780, 150] width 52 height 18
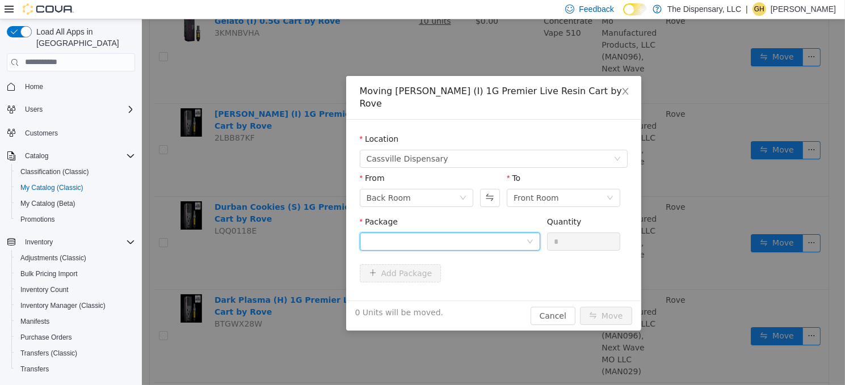
click at [440, 233] on div at bounding box center [445, 241] width 159 height 17
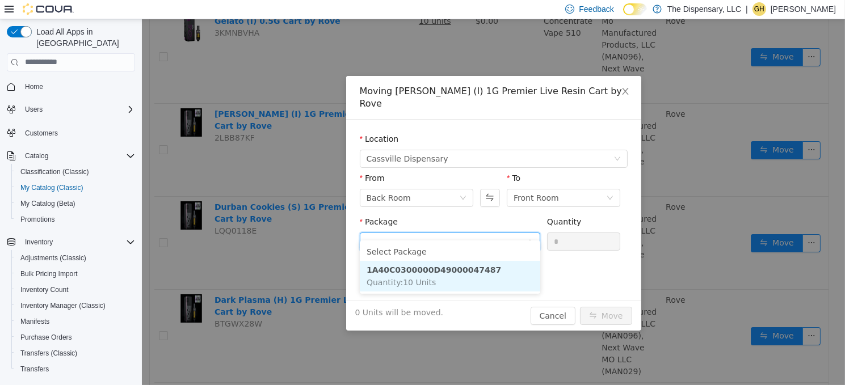
click at [445, 275] on li "1A40C0300000D49000047487 Quantity : 10 Units" at bounding box center [449, 275] width 180 height 31
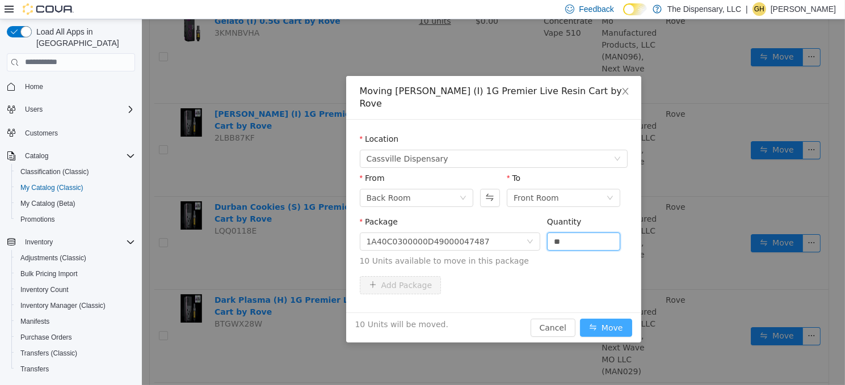
type input "**"
click at [601, 318] on button "Move" at bounding box center [605, 327] width 52 height 18
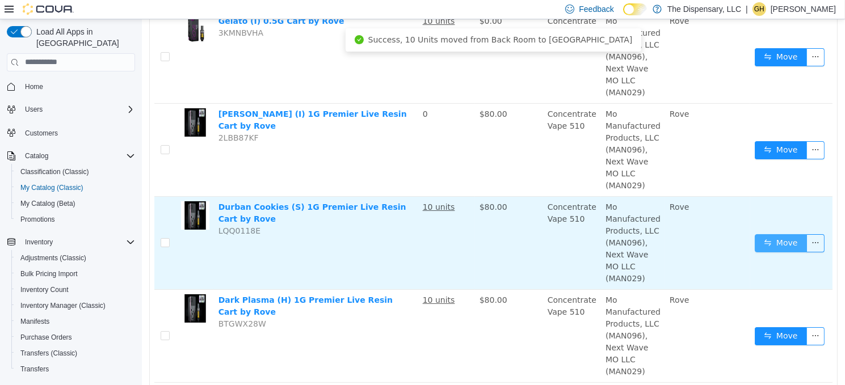
click at [761, 241] on button "Move" at bounding box center [780, 243] width 52 height 18
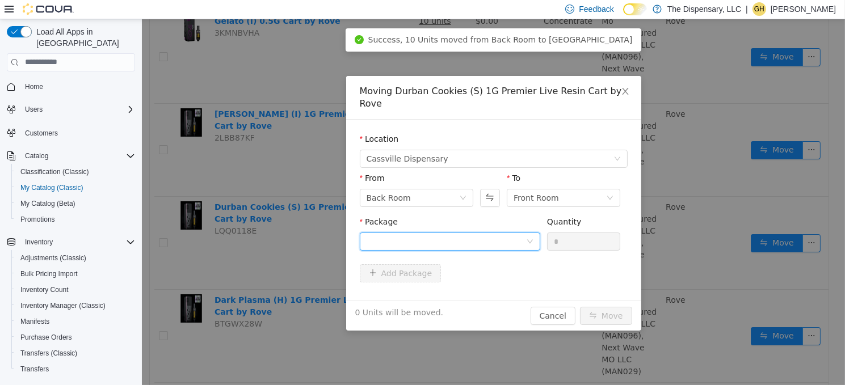
click at [394, 233] on div at bounding box center [445, 241] width 159 height 17
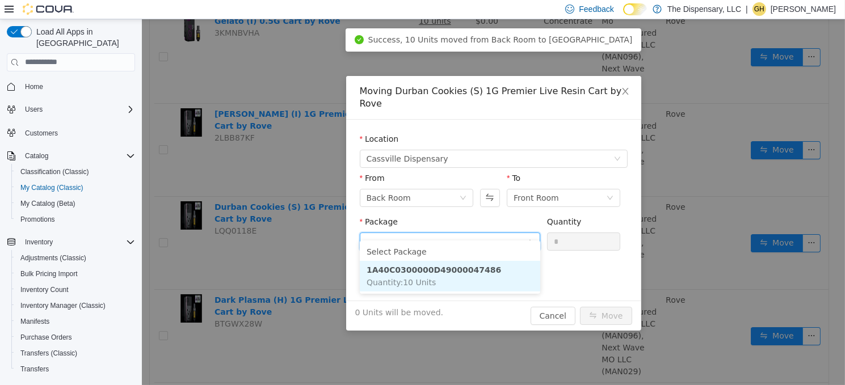
click at [420, 267] on strong "1A40C0300000D49000047486" at bounding box center [433, 269] width 134 height 9
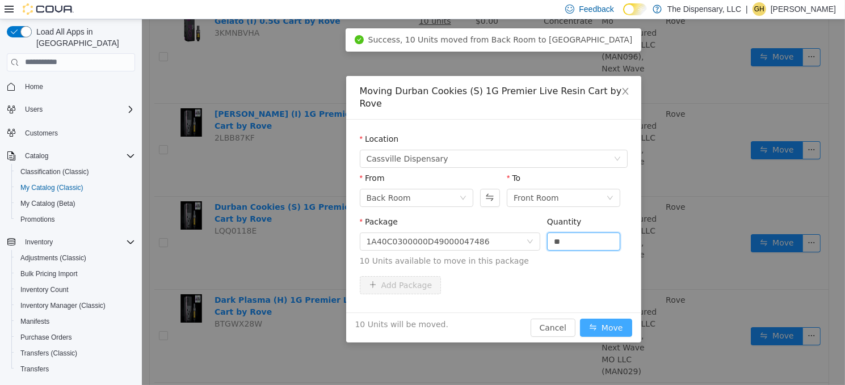
type input "**"
click at [601, 318] on button "Move" at bounding box center [605, 327] width 52 height 18
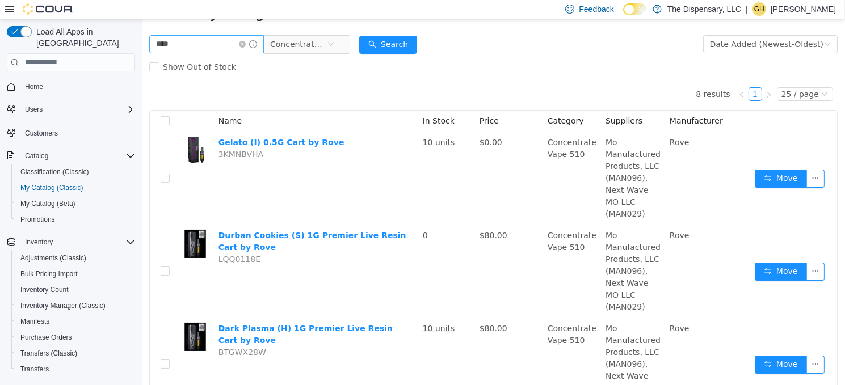
scroll to position [0, 0]
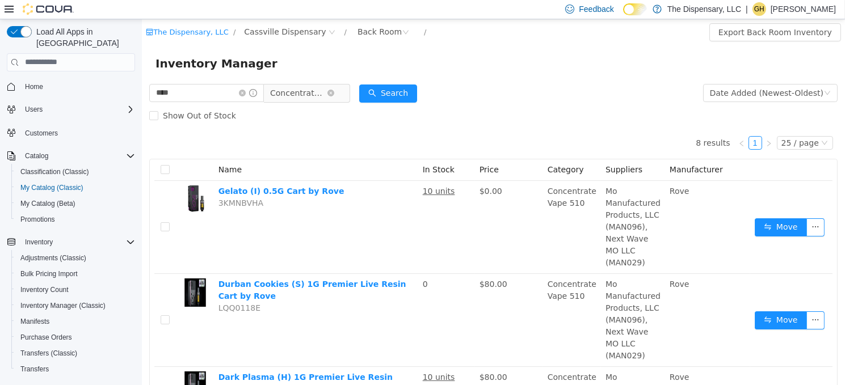
click at [315, 93] on span "Concentrate Vape 510" at bounding box center [298, 92] width 57 height 17
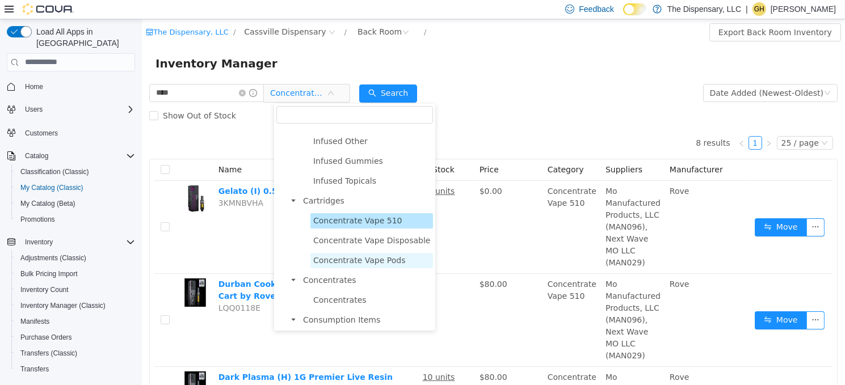
click at [352, 255] on span "Concentrate Vape Pods" at bounding box center [359, 259] width 92 height 9
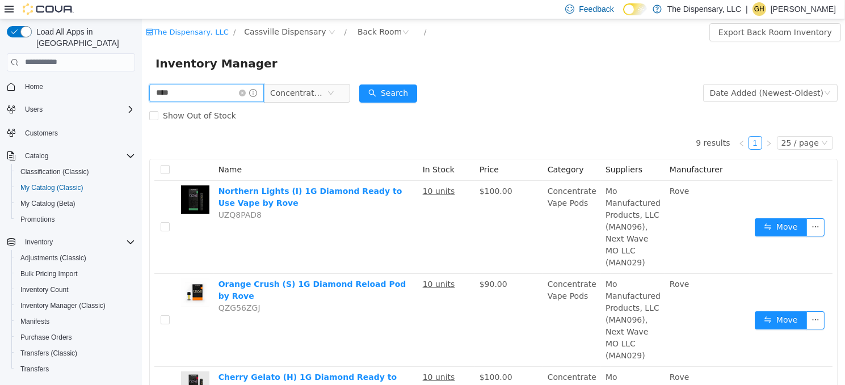
drag, startPoint x: 187, startPoint y: 91, endPoint x: 110, endPoint y: 94, distance: 77.2
click at [141, 94] on html "The Dispensary, LLC / Cassville Dispensary / Back Room / Export Back Room Inven…" at bounding box center [492, 202] width 703 height 366
type input "******"
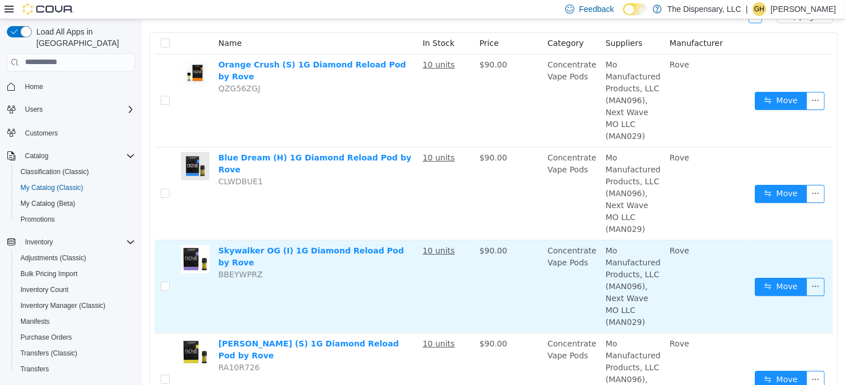
scroll to position [142, 0]
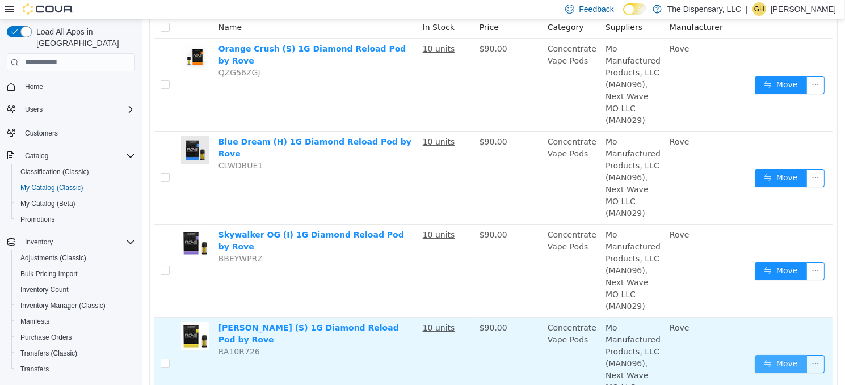
click at [772, 359] on button "Move" at bounding box center [780, 364] width 52 height 18
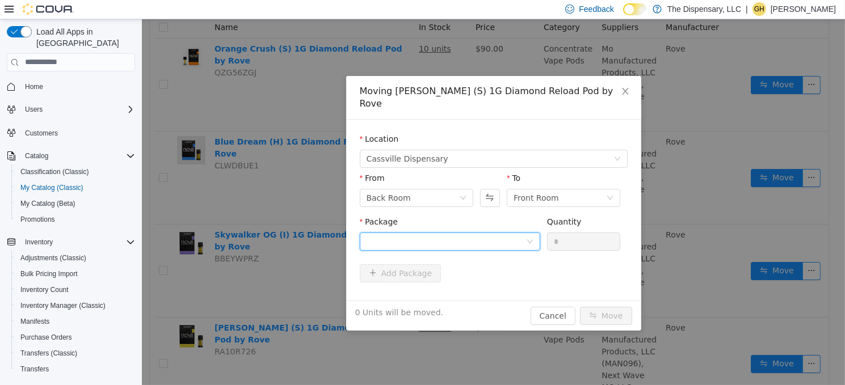
click at [444, 233] on div at bounding box center [445, 241] width 159 height 17
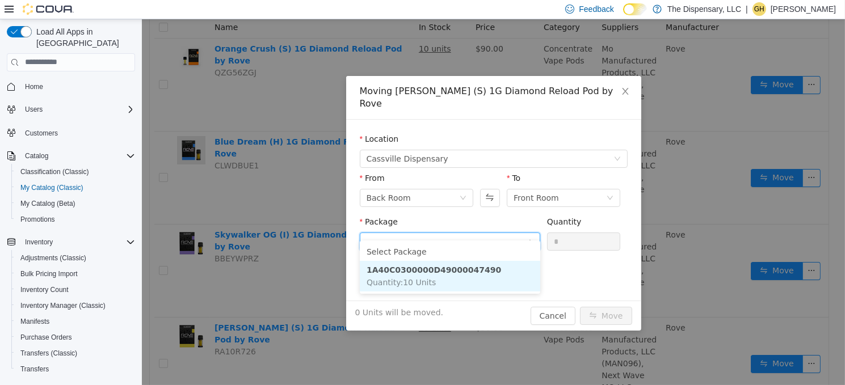
click at [452, 269] on strong "1A40C0300000D49000047490" at bounding box center [433, 269] width 134 height 9
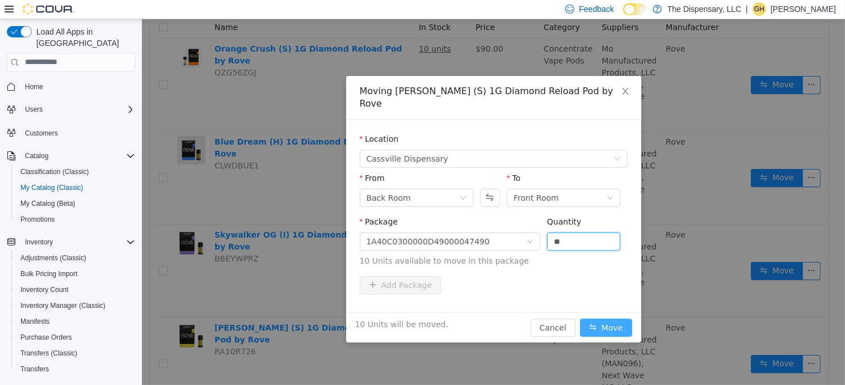
type input "**"
click at [590, 318] on button "Move" at bounding box center [605, 327] width 52 height 18
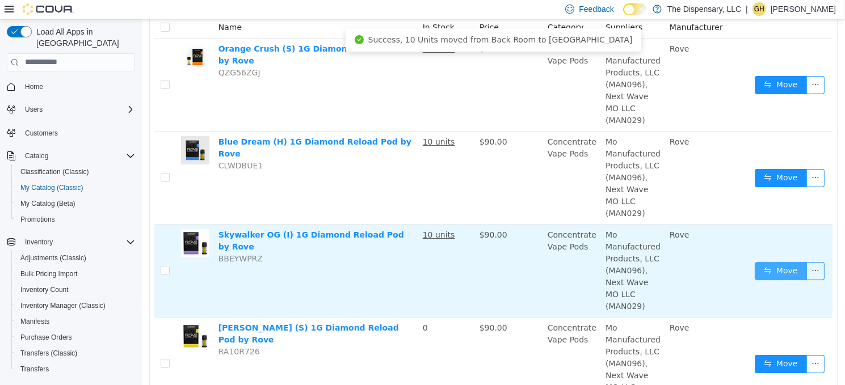
click at [755, 264] on button "Move" at bounding box center [780, 271] width 52 height 18
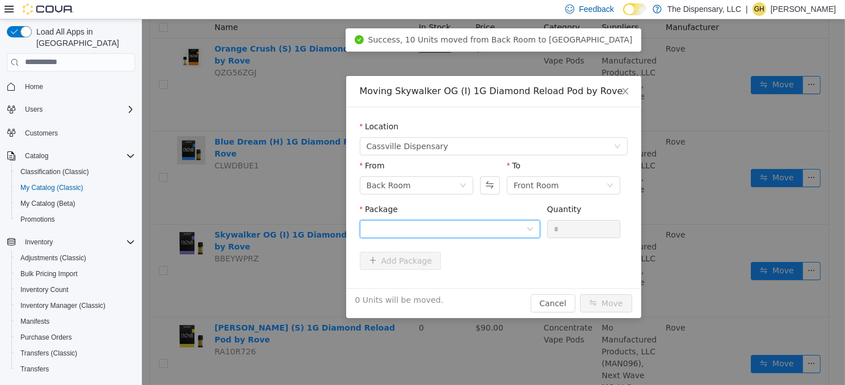
click at [378, 228] on div at bounding box center [445, 228] width 159 height 17
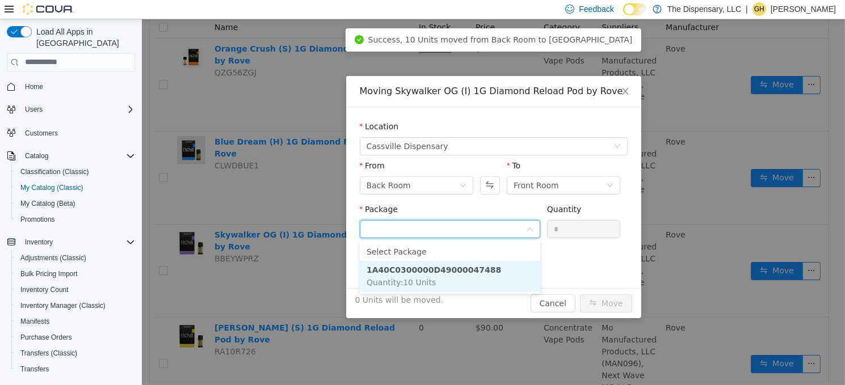
click at [415, 270] on strong "1A40C0300000D49000047488" at bounding box center [433, 269] width 134 height 9
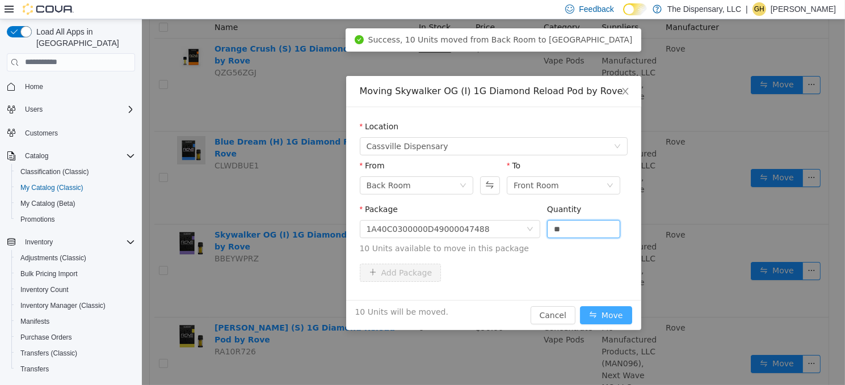
type input "**"
click at [594, 313] on button "Move" at bounding box center [605, 315] width 52 height 18
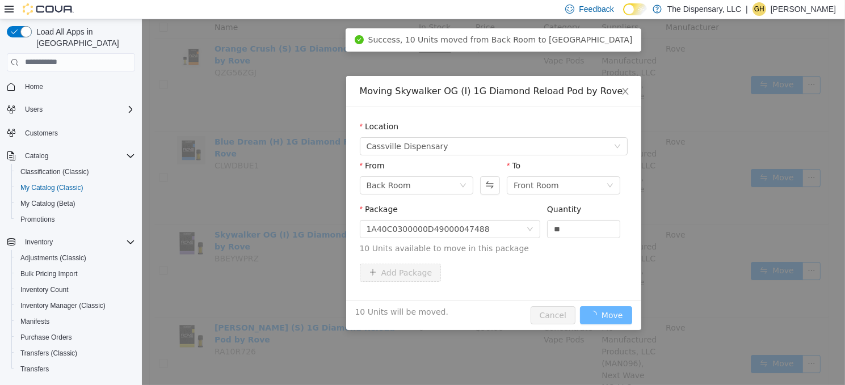
scroll to position [106, 0]
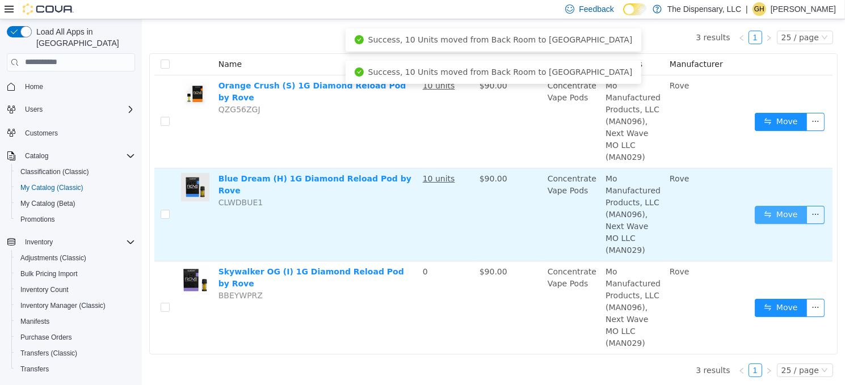
click at [765, 207] on button "Move" at bounding box center [780, 214] width 52 height 18
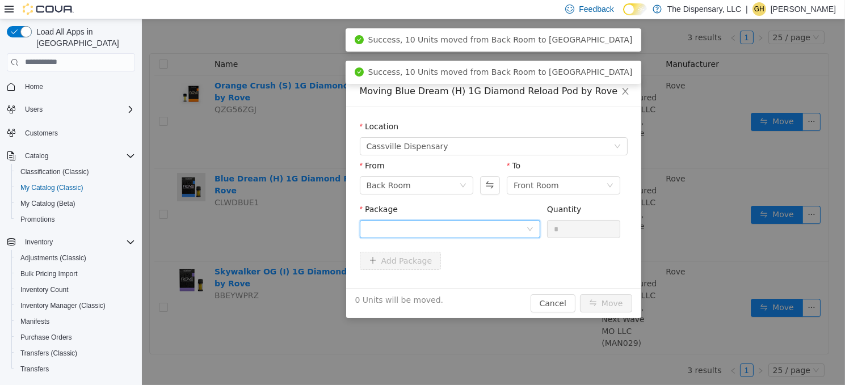
click at [450, 228] on div at bounding box center [445, 228] width 159 height 17
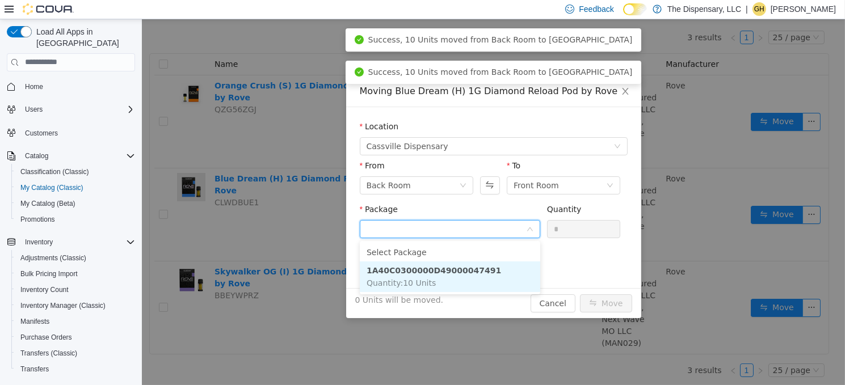
click at [435, 273] on strong "1A40C0300000D49000047491" at bounding box center [433, 270] width 134 height 9
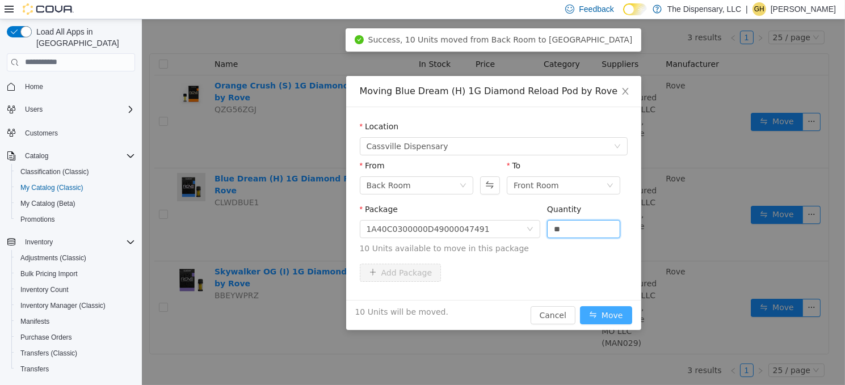
type input "**"
click at [612, 312] on button "Move" at bounding box center [605, 315] width 52 height 18
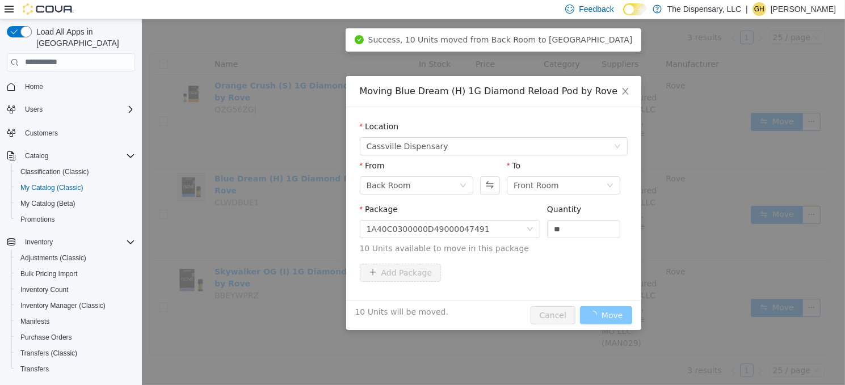
scroll to position [13, 0]
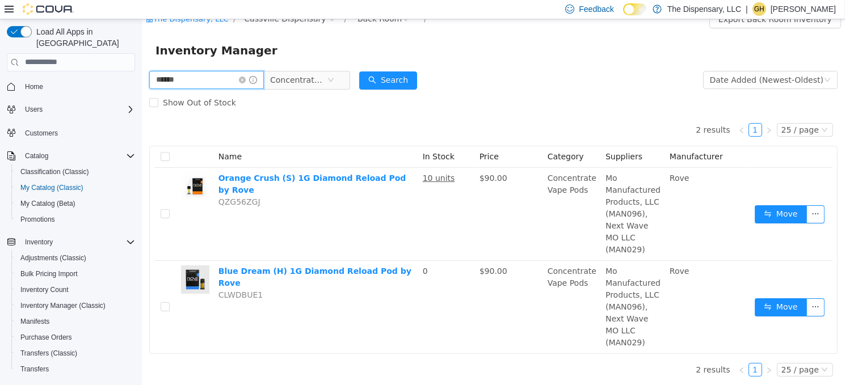
click at [205, 81] on input "******" at bounding box center [206, 79] width 115 height 18
type input "*****"
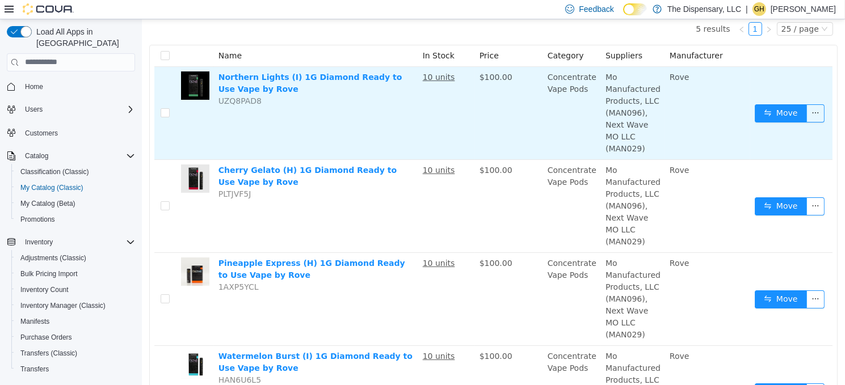
scroll to position [183, 0]
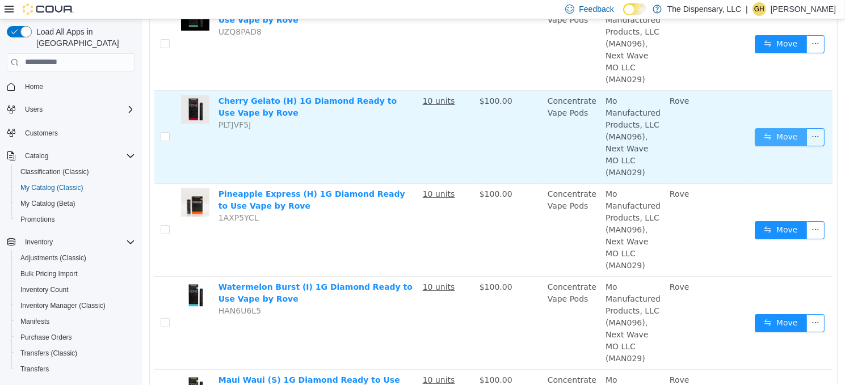
click at [771, 140] on button "Move" at bounding box center [780, 137] width 52 height 18
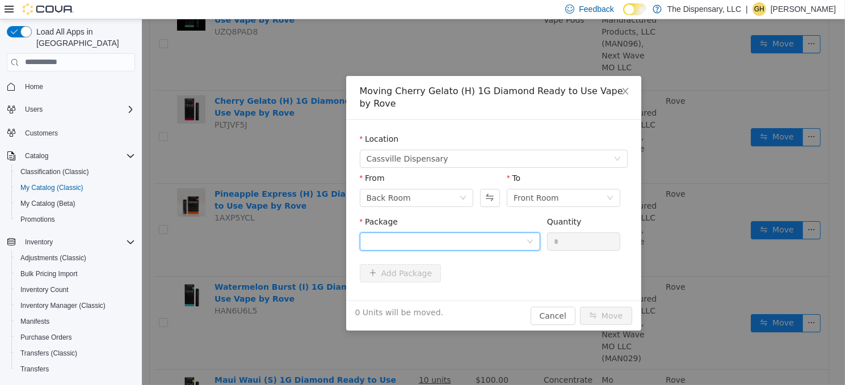
click at [496, 241] on div at bounding box center [445, 241] width 159 height 17
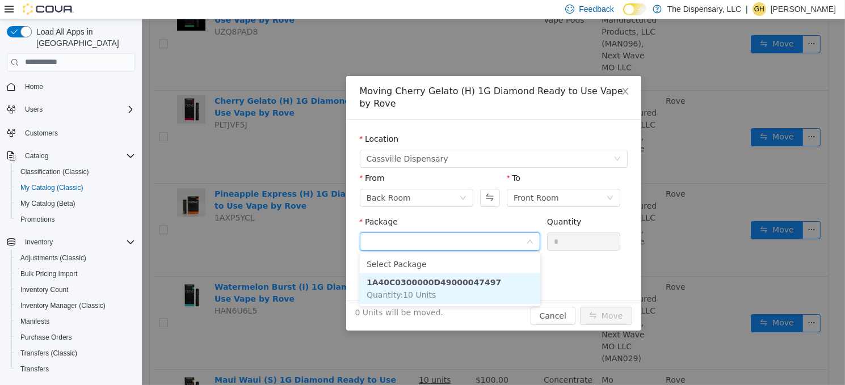
click at [458, 284] on strong "1A40C0300000D49000047497" at bounding box center [433, 281] width 134 height 9
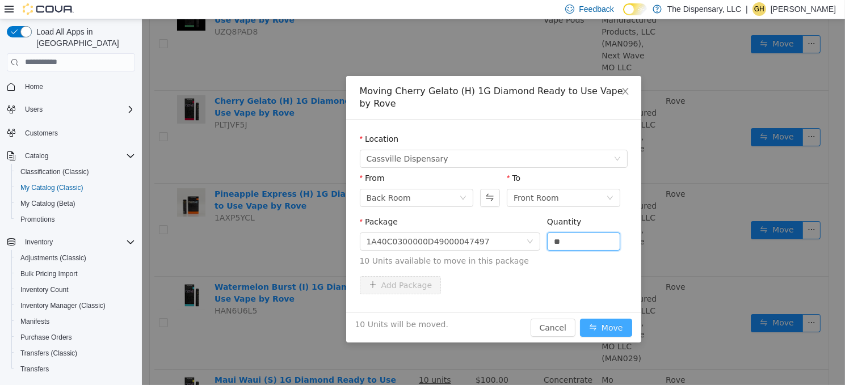
type input "**"
click at [604, 330] on button "Move" at bounding box center [605, 327] width 52 height 18
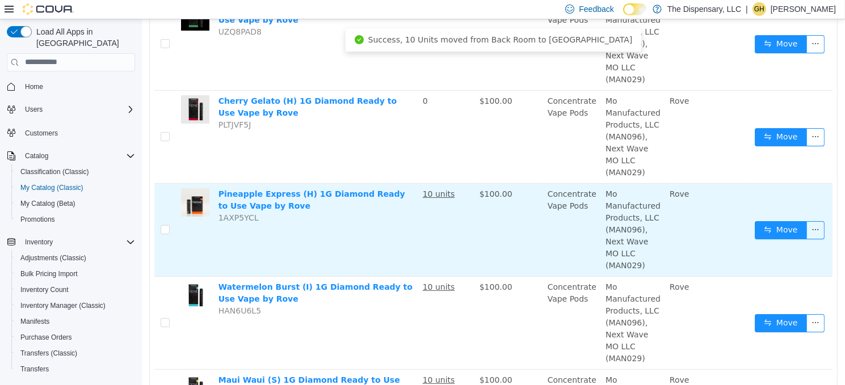
scroll to position [292, 0]
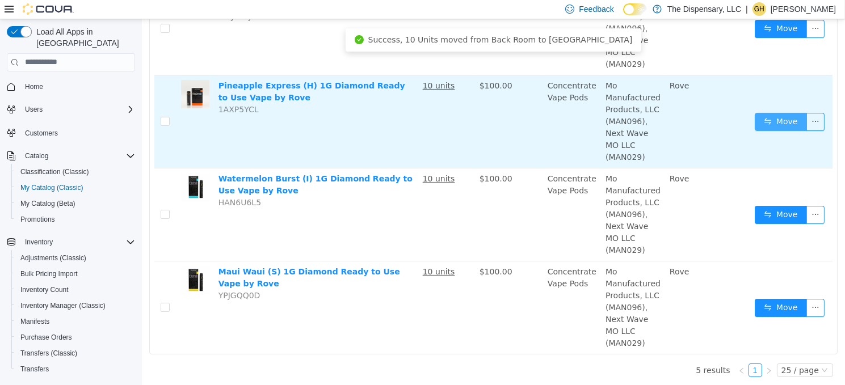
click at [777, 124] on button "Move" at bounding box center [780, 121] width 52 height 18
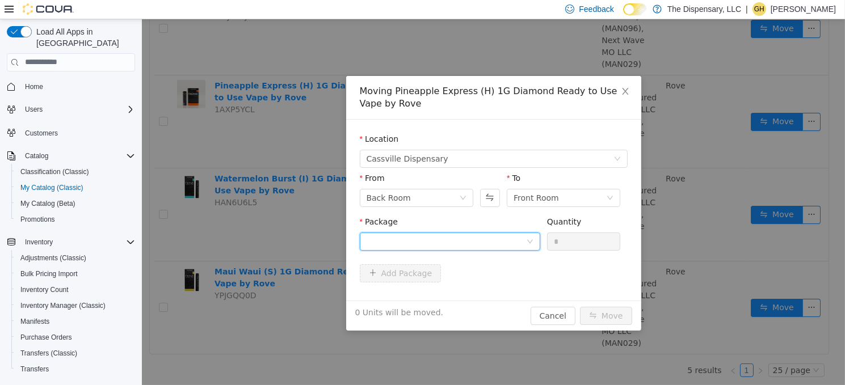
click at [426, 237] on div at bounding box center [445, 241] width 159 height 17
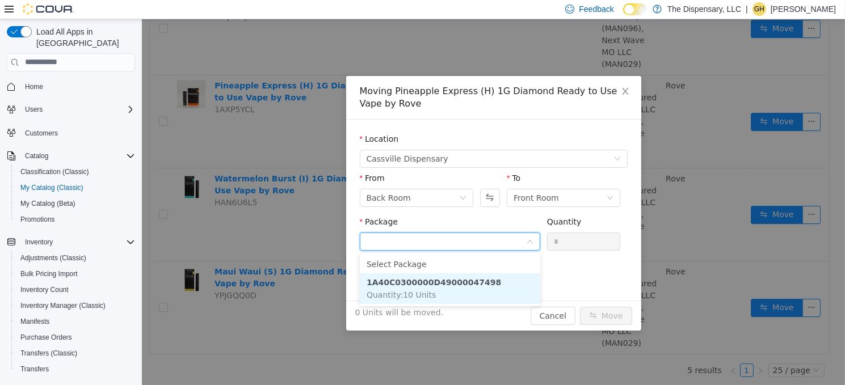
click at [451, 294] on li "1A40C0300000D49000047498 Quantity : 10 Units" at bounding box center [449, 288] width 180 height 31
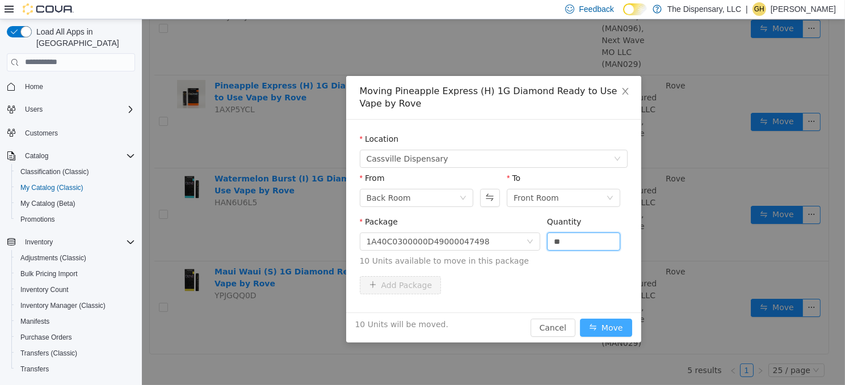
type input "**"
click at [609, 324] on button "Move" at bounding box center [605, 327] width 52 height 18
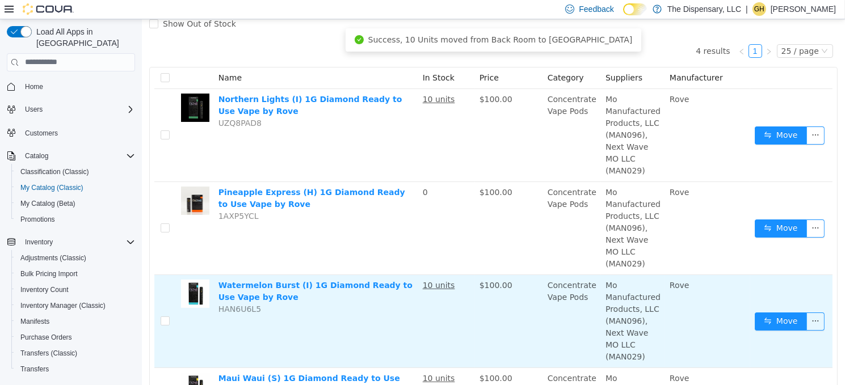
scroll to position [86, 0]
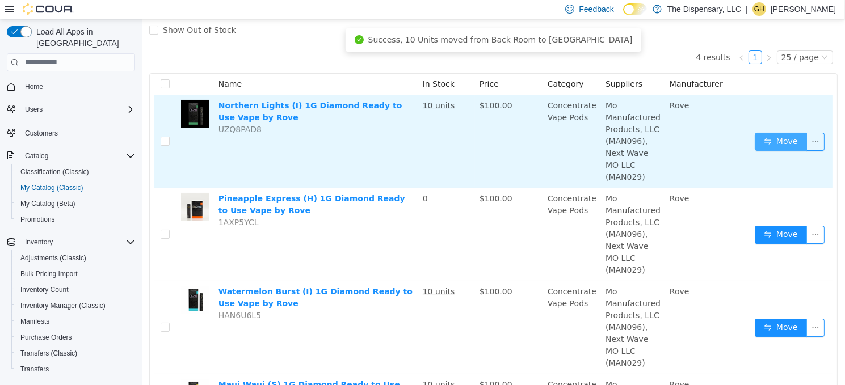
click at [761, 141] on button "Move" at bounding box center [780, 141] width 52 height 18
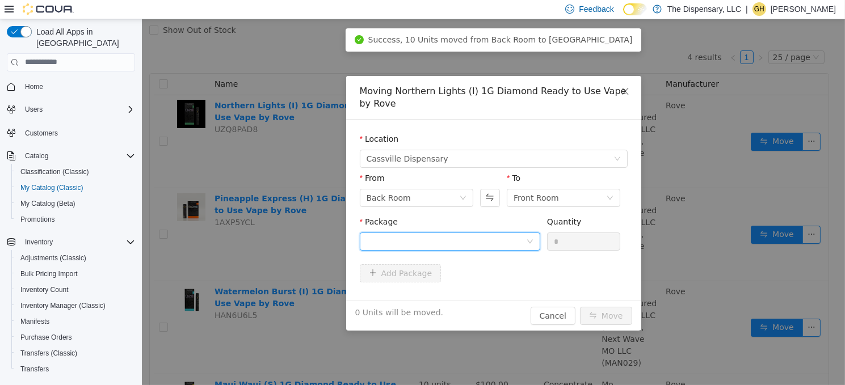
click at [407, 238] on div at bounding box center [445, 241] width 159 height 17
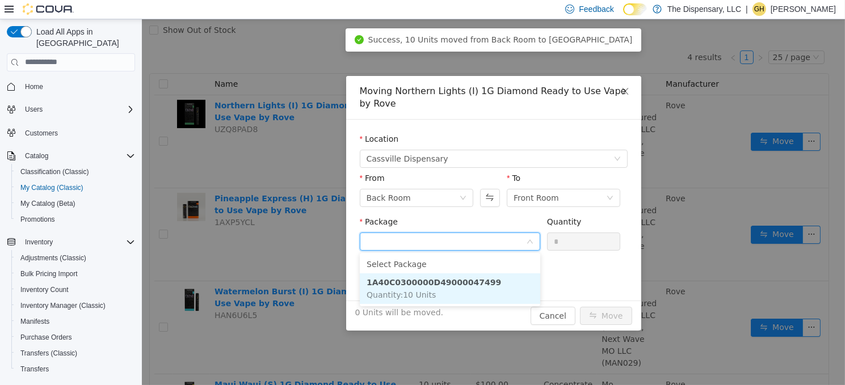
click at [430, 283] on strong "1A40C0300000D49000047499" at bounding box center [433, 281] width 134 height 9
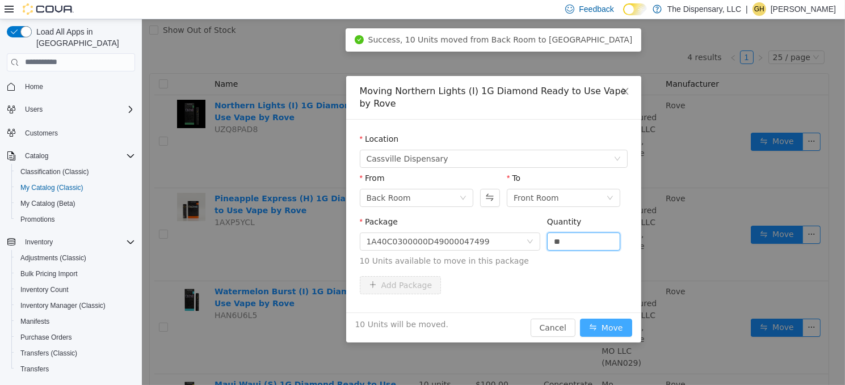
type input "**"
click at [590, 326] on button "Move" at bounding box center [605, 327] width 52 height 18
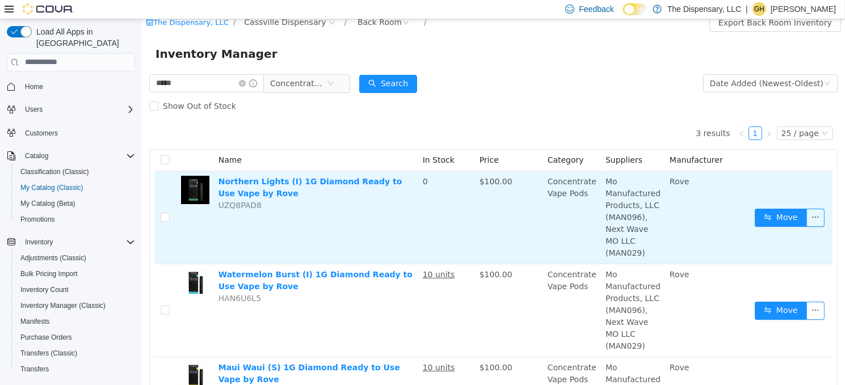
scroll to position [0, 0]
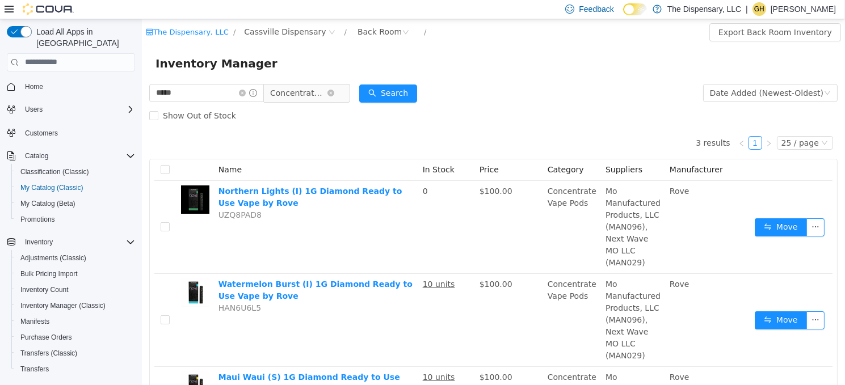
click at [316, 100] on span "Concentrate Vape Pods" at bounding box center [298, 92] width 57 height 17
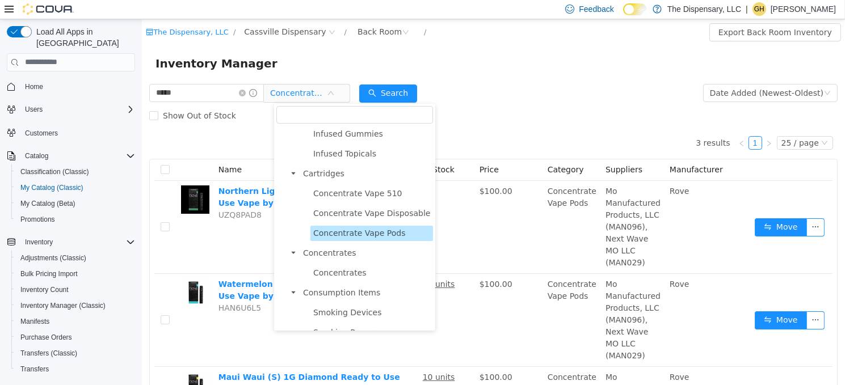
scroll to position [401, 0]
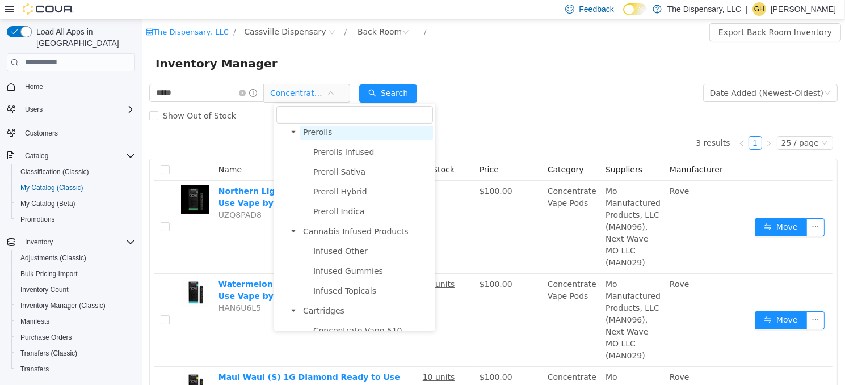
click at [319, 134] on span "Prerolls" at bounding box center [316, 131] width 29 height 9
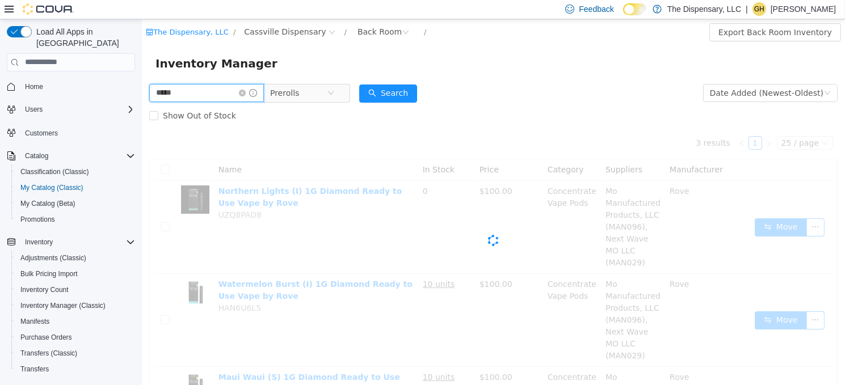
click at [141, 91] on html "The Dispensary, LLC / Cassville Dispensary / Back Room / Export Back Room Inven…" at bounding box center [492, 202] width 703 height 366
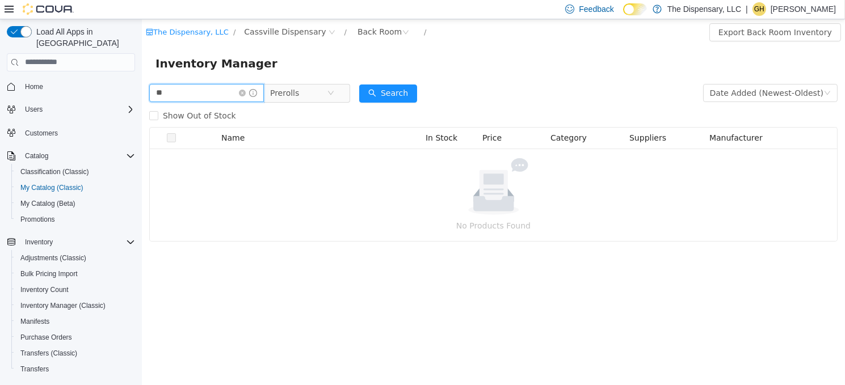
type input "*"
type input "****"
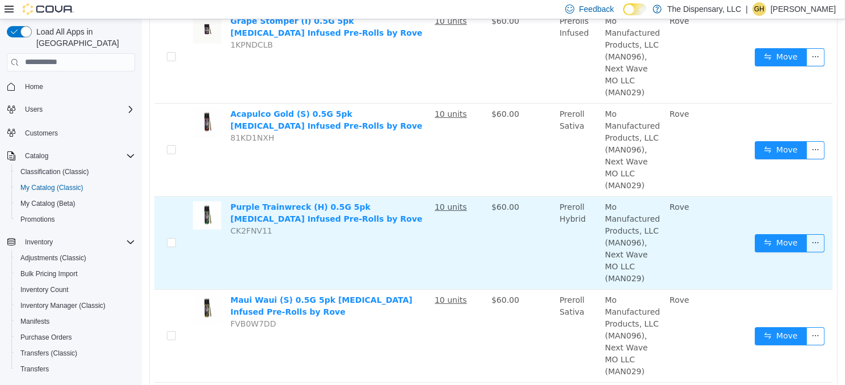
scroll to position [113, 0]
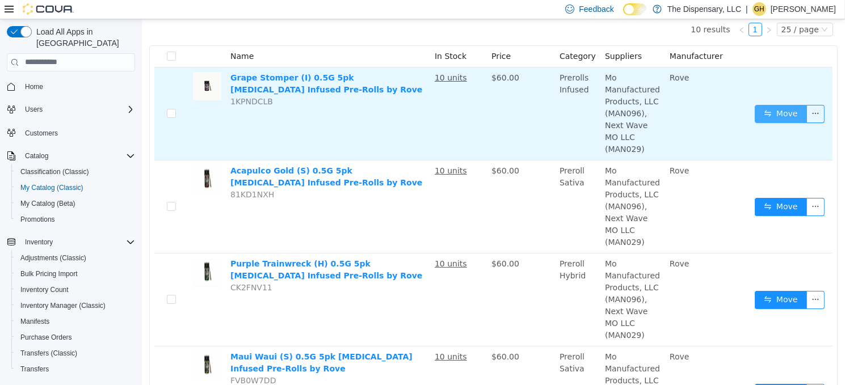
click at [755, 112] on button "Move" at bounding box center [780, 113] width 52 height 18
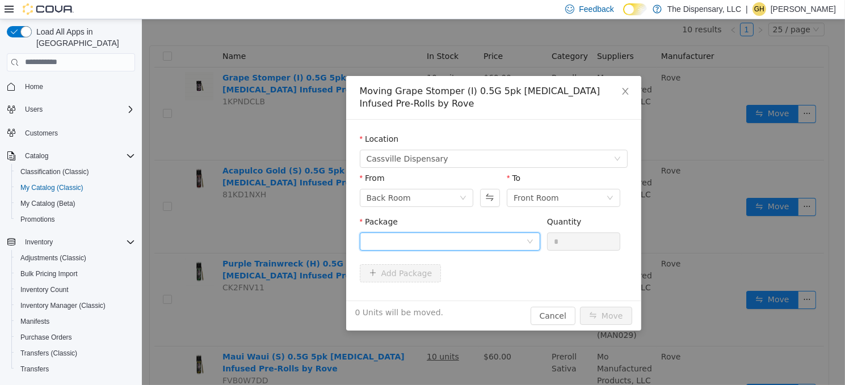
click at [426, 239] on div at bounding box center [445, 241] width 159 height 17
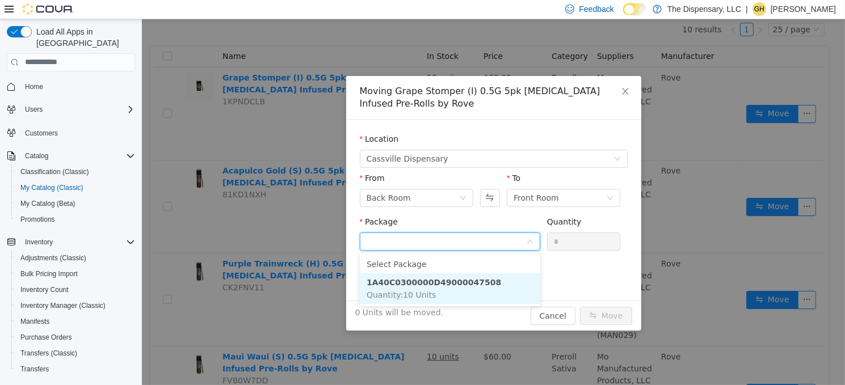
click at [430, 291] on li "1A40C0300000D49000047508 Quantity : 10 Units" at bounding box center [449, 288] width 180 height 31
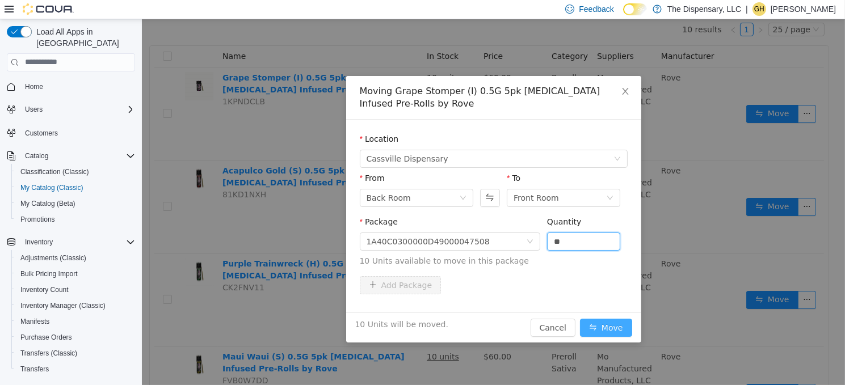
type input "**"
click at [605, 320] on button "Move" at bounding box center [605, 327] width 52 height 18
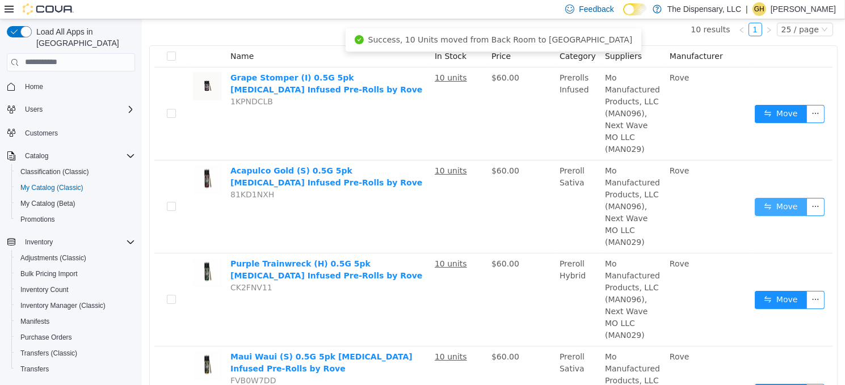
click at [774, 205] on button "Move" at bounding box center [780, 206] width 52 height 18
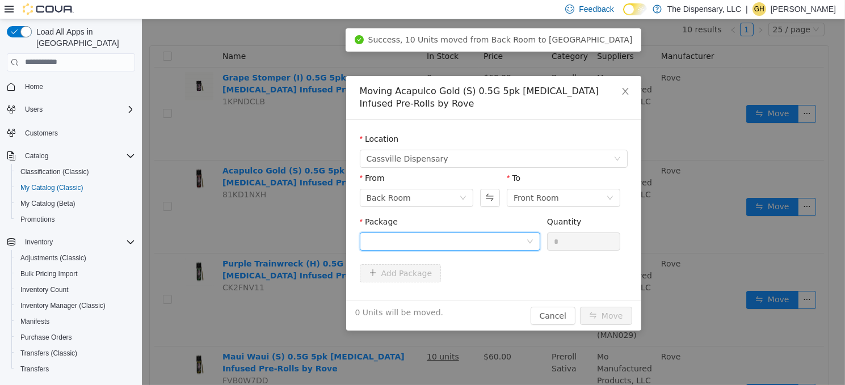
click at [427, 235] on div at bounding box center [445, 241] width 159 height 17
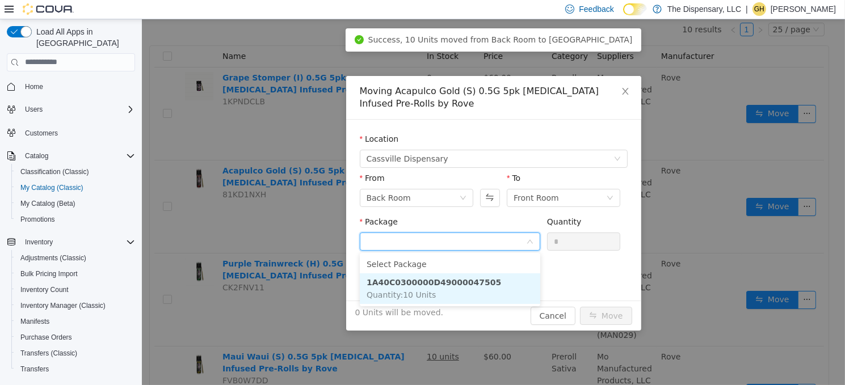
click at [433, 282] on strong "1A40C0300000D49000047505" at bounding box center [433, 281] width 134 height 9
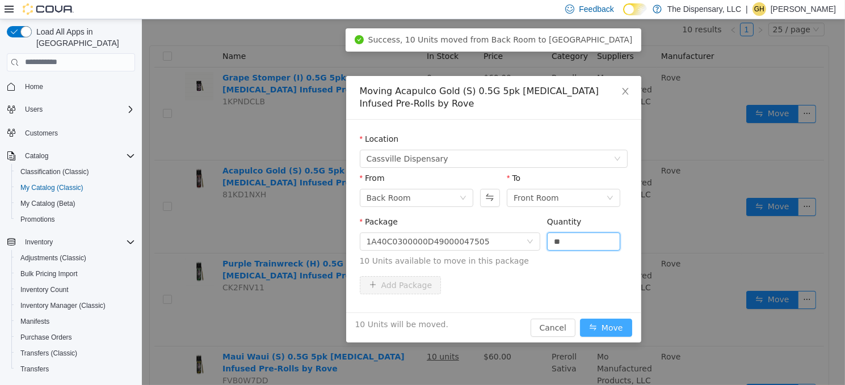
type input "**"
click at [584, 324] on button "Move" at bounding box center [605, 327] width 52 height 18
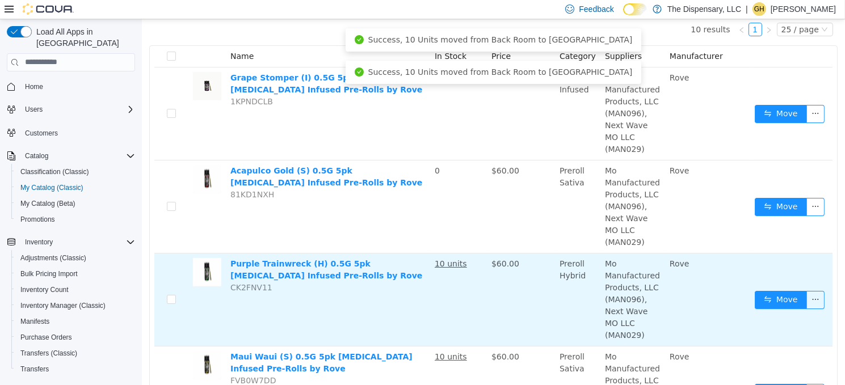
click at [761, 308] on td "Move" at bounding box center [791, 299] width 82 height 93
click at [764, 302] on button "Move" at bounding box center [780, 300] width 52 height 18
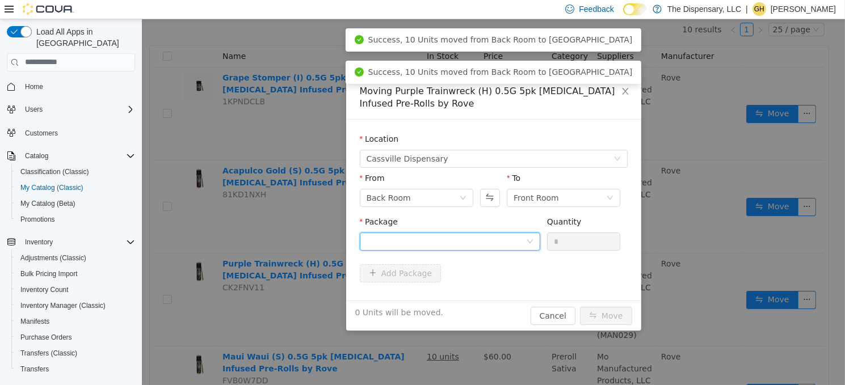
click at [462, 243] on div at bounding box center [445, 241] width 159 height 17
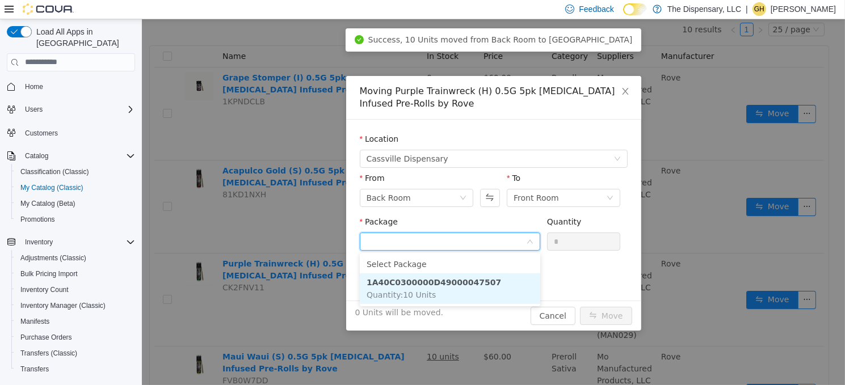
click at [452, 283] on strong "1A40C0300000D49000047507" at bounding box center [433, 281] width 134 height 9
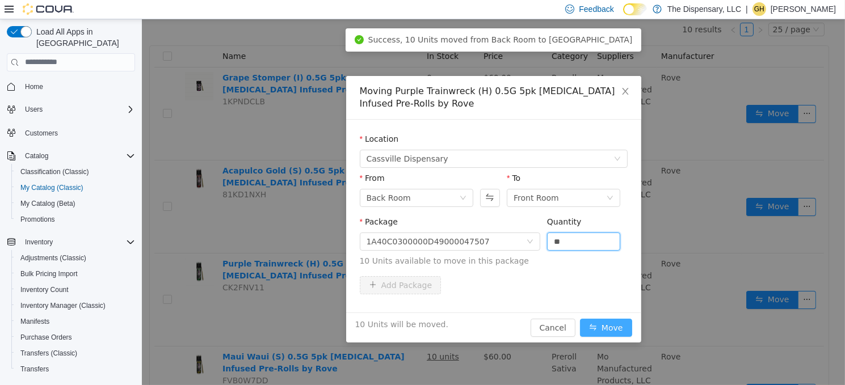
type input "**"
click at [594, 326] on button "Move" at bounding box center [605, 327] width 52 height 18
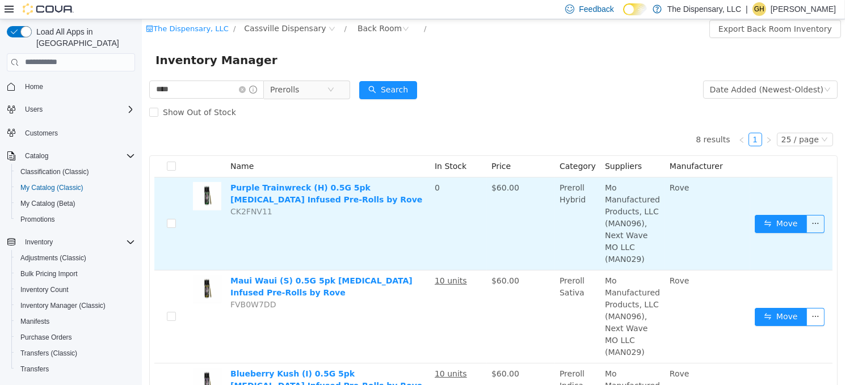
scroll to position [0, 0]
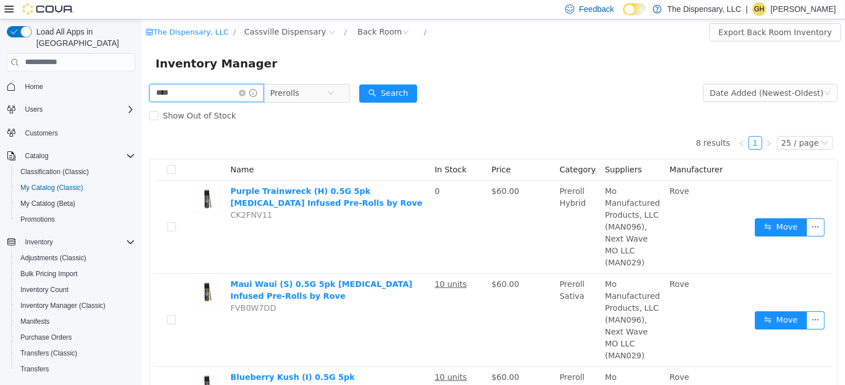
drag, startPoint x: 202, startPoint y: 95, endPoint x: 95, endPoint y: 90, distance: 107.4
click at [141, 90] on html "The Dispensary, LLC / Cassville Dispensary / Back Room / Export Back Room Inven…" at bounding box center [492, 202] width 703 height 366
type input "*****"
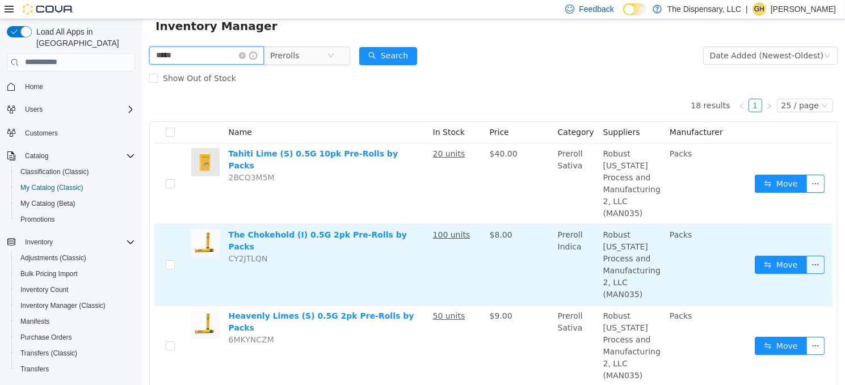
scroll to position [57, 0]
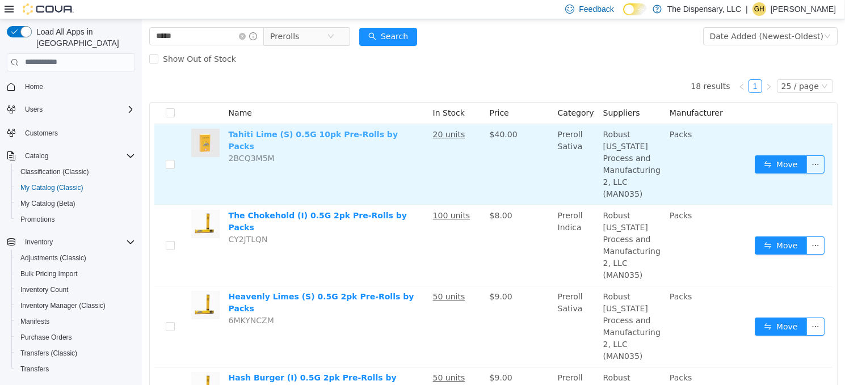
click at [292, 136] on link "Tahiti Lime (S) 0.5G 10pk Pre-Rolls by Packs" at bounding box center [312, 139] width 169 height 21
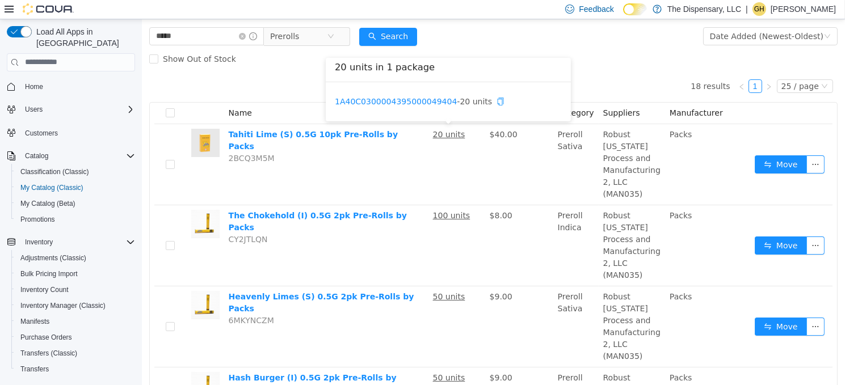
click at [496, 104] on icon "icon: copy" at bounding box center [500, 100] width 8 height 8
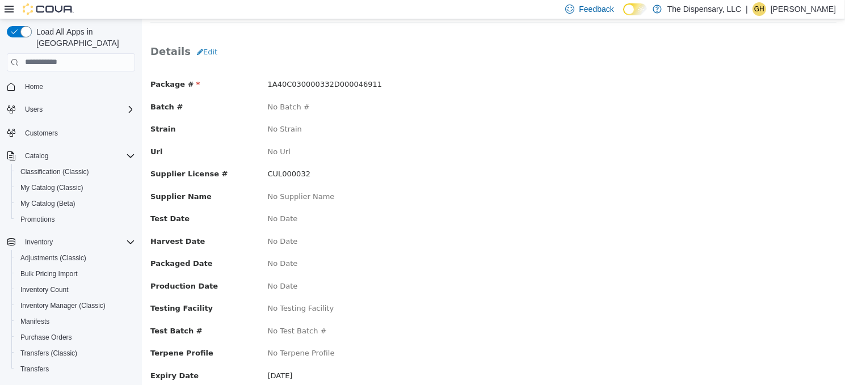
scroll to position [113, 0]
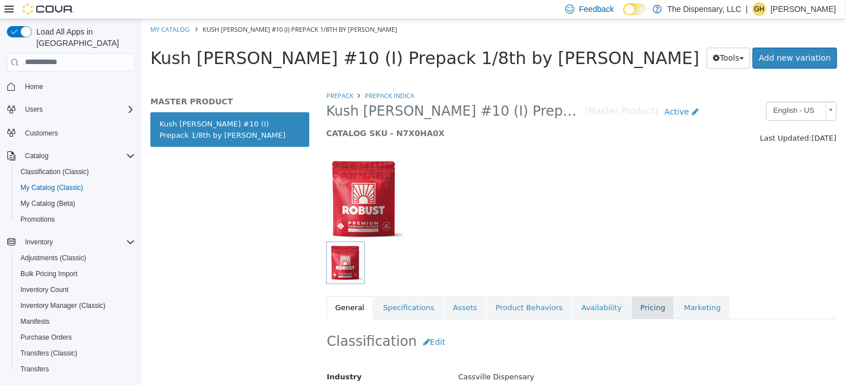
click at [630, 304] on link "Pricing" at bounding box center [651, 308] width 43 height 24
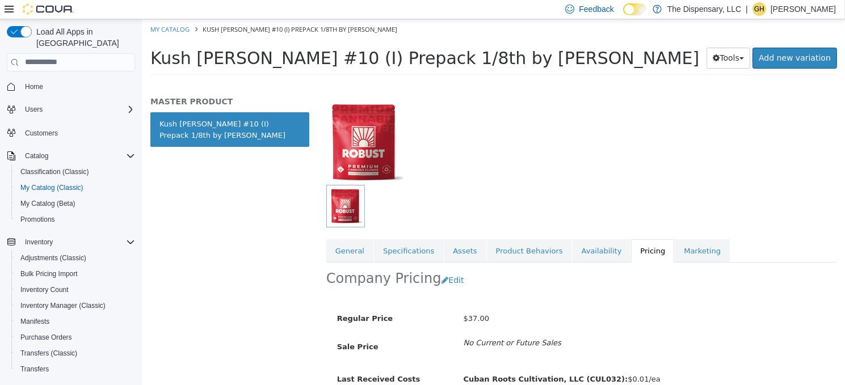
scroll to position [111, 0]
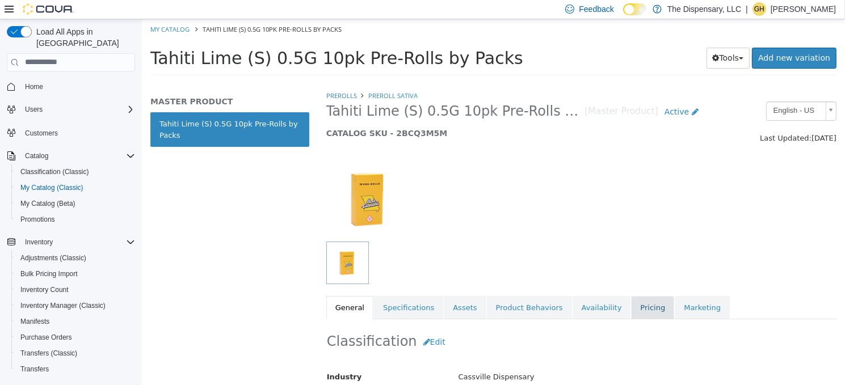
scroll to position [170, 0]
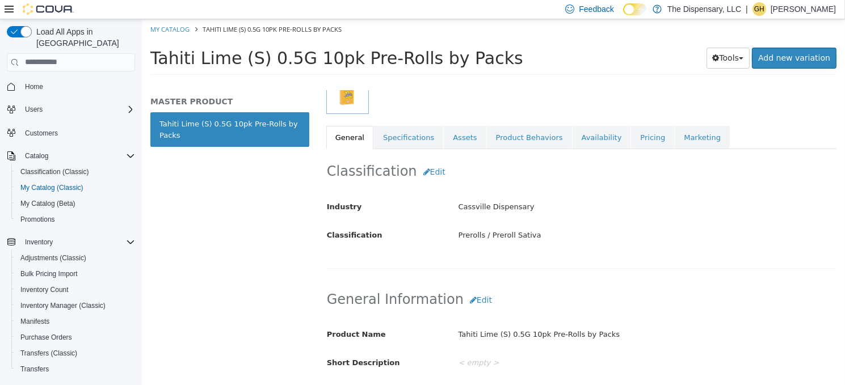
click at [609, 149] on div "Classification Edit Industry Cassville Dispensary Classification Prerolls / Pre…" at bounding box center [581, 209] width 510 height 120
click at [630, 143] on link "Pricing" at bounding box center [651, 137] width 43 height 24
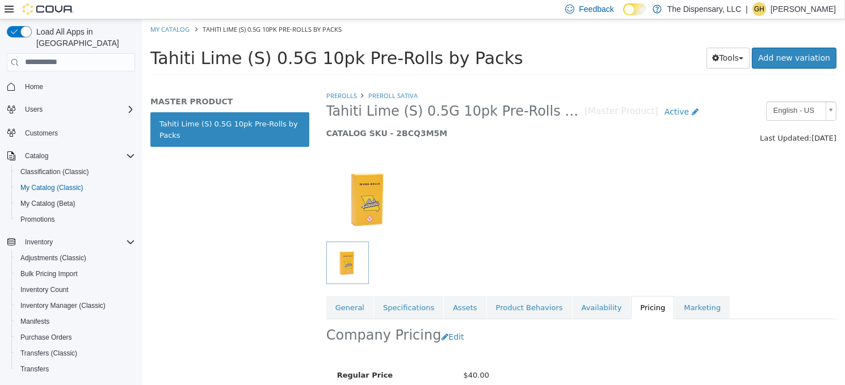
scroll to position [111, 0]
